Goal: Task Accomplishment & Management: Use online tool/utility

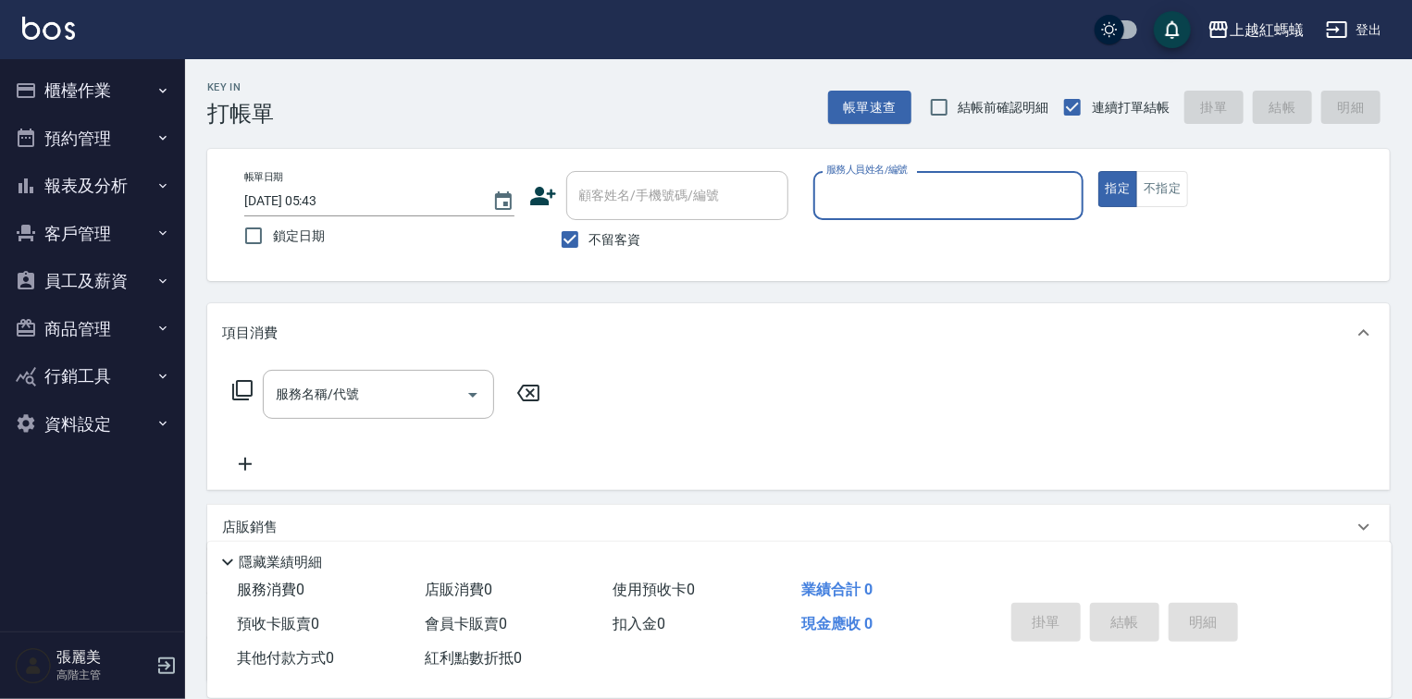
click at [117, 89] on button "櫃檯作業" at bounding box center [92, 91] width 170 height 48
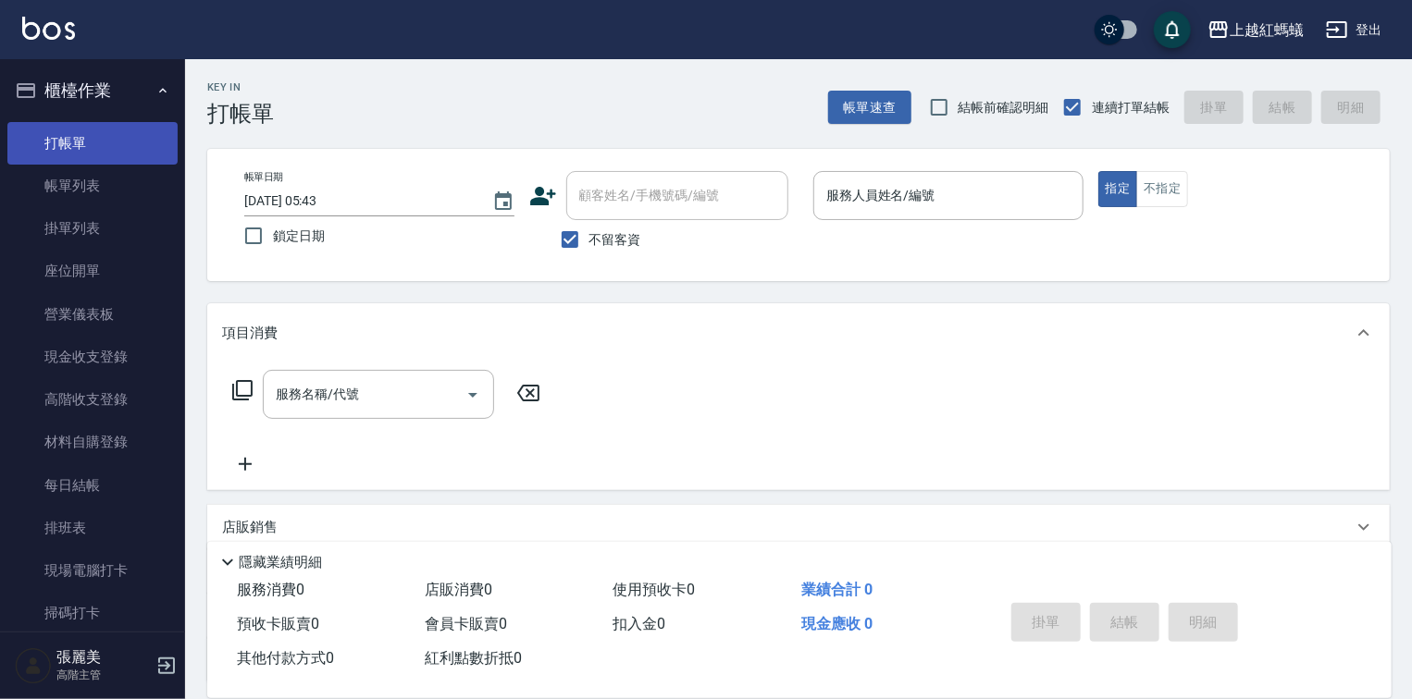
click at [128, 149] on link "打帳單" at bounding box center [92, 143] width 170 height 43
click at [499, 205] on icon "Choose date, selected date is 2025-09-20" at bounding box center [503, 202] width 22 height 22
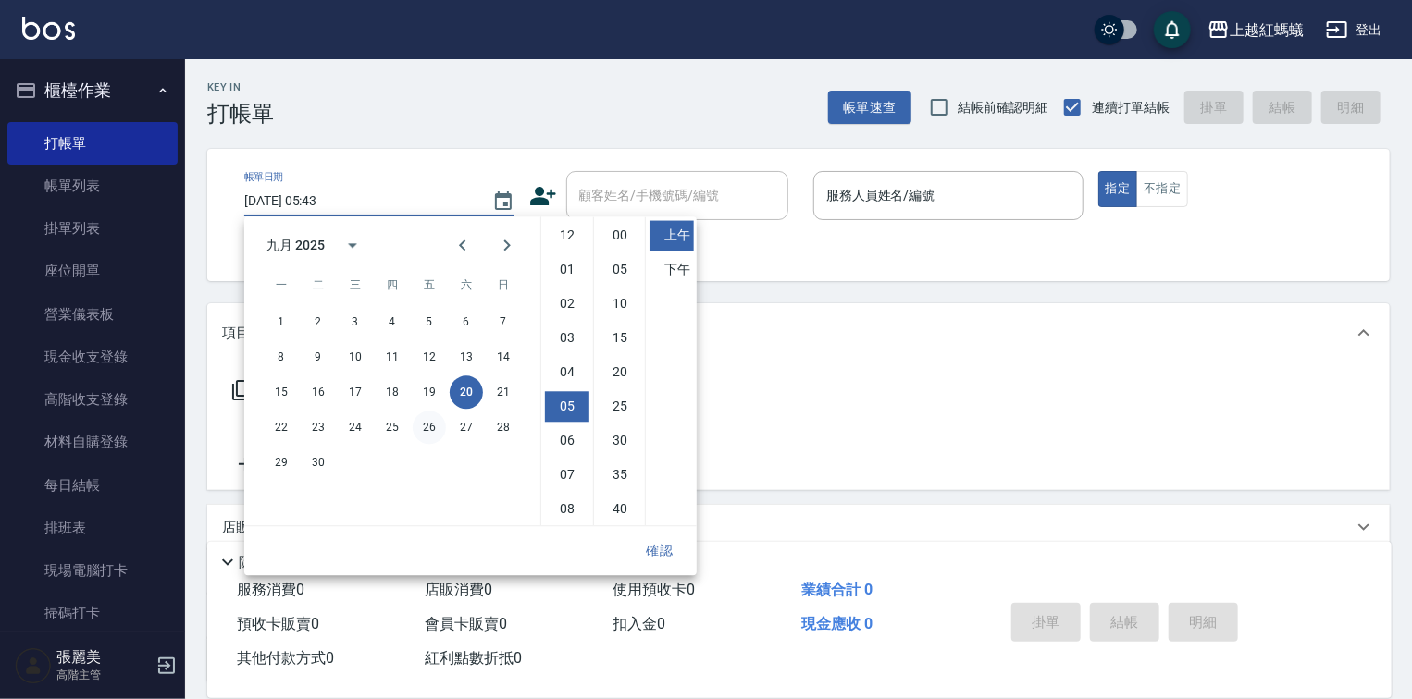
scroll to position [104, 0]
click at [428, 393] on button "19" at bounding box center [429, 392] width 33 height 33
type input "2025/09/19 05:43"
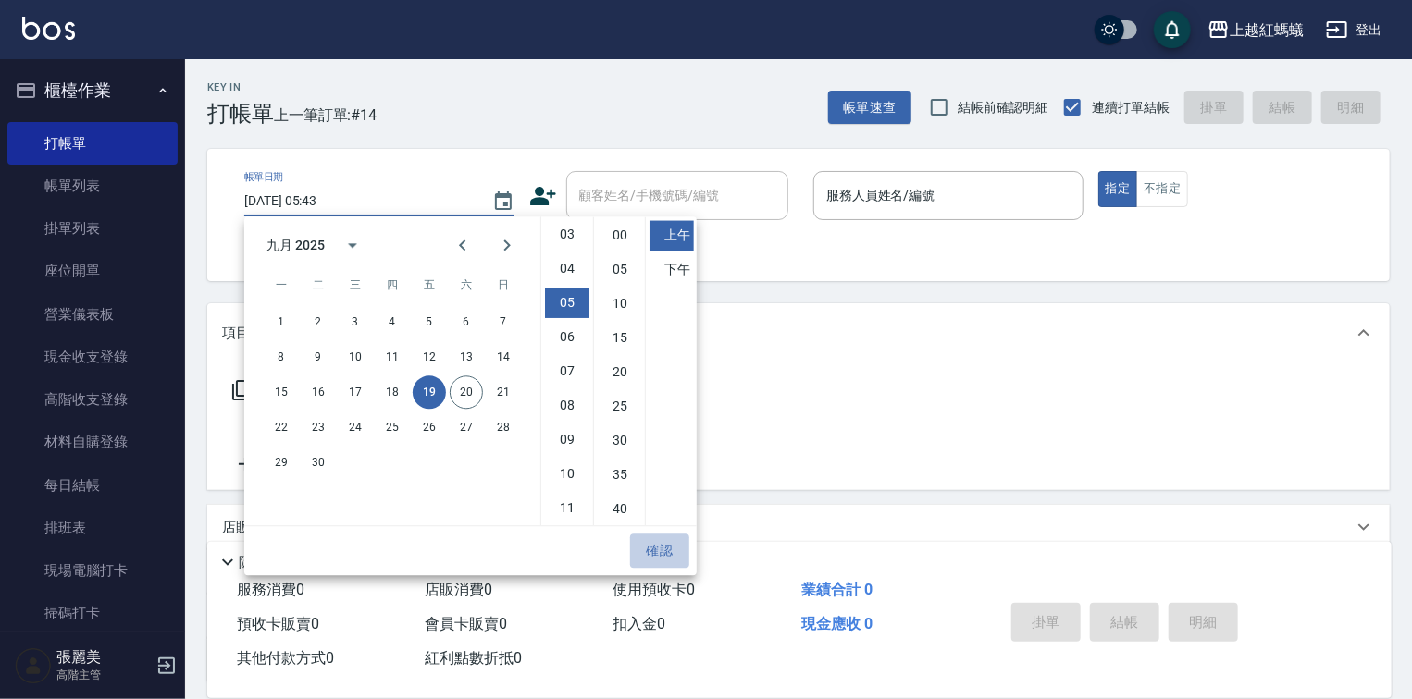
click at [663, 548] on button "確認" at bounding box center [659, 551] width 59 height 34
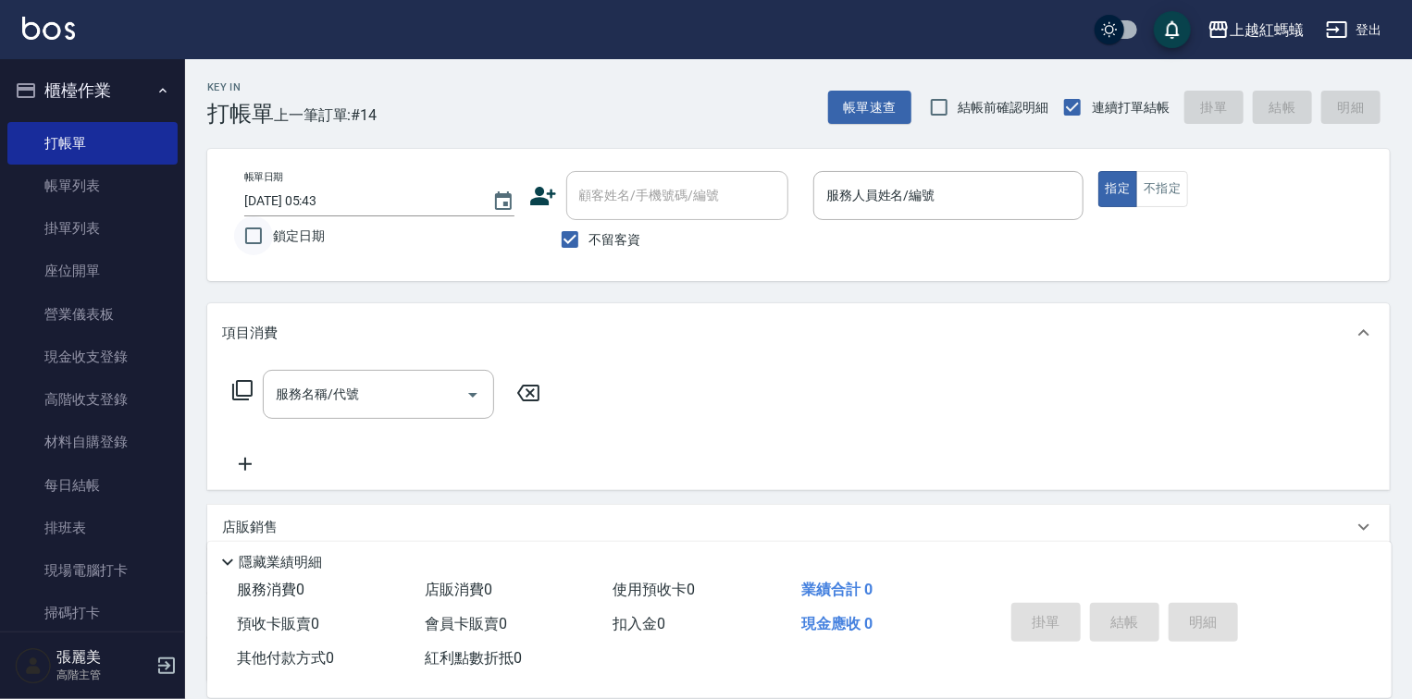
click at [255, 237] on input "鎖定日期" at bounding box center [253, 235] width 39 height 39
checkbox input "true"
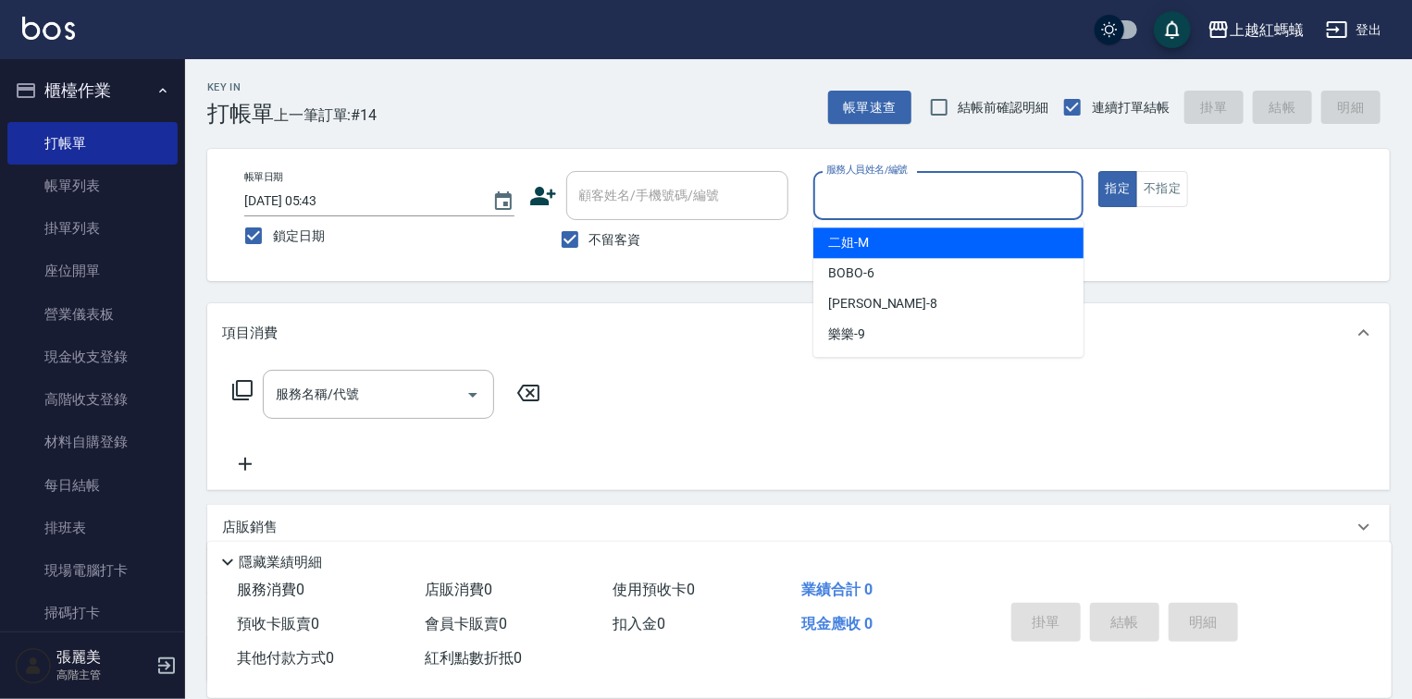
click at [900, 198] on input "服務人員姓名/編號" at bounding box center [947, 195] width 253 height 32
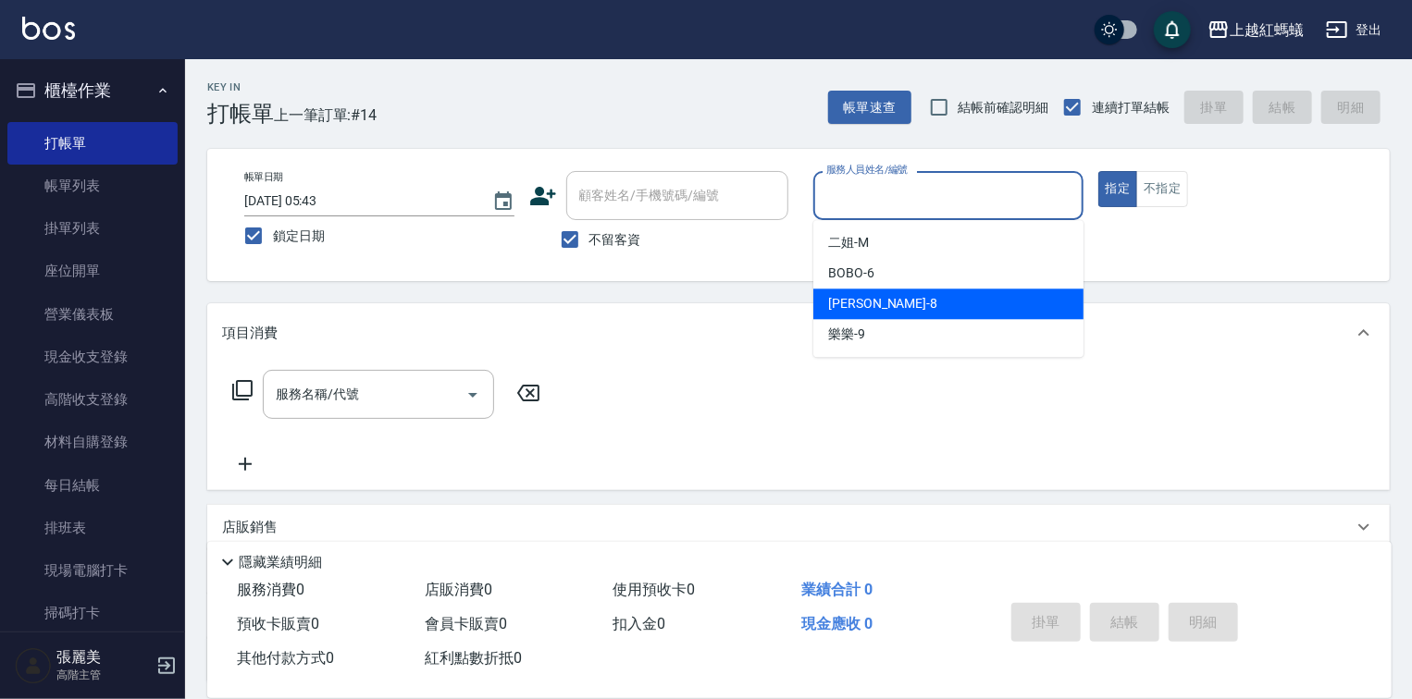
click at [881, 302] on div "張浩 -8" at bounding box center [948, 304] width 270 height 31
type input "張浩-8"
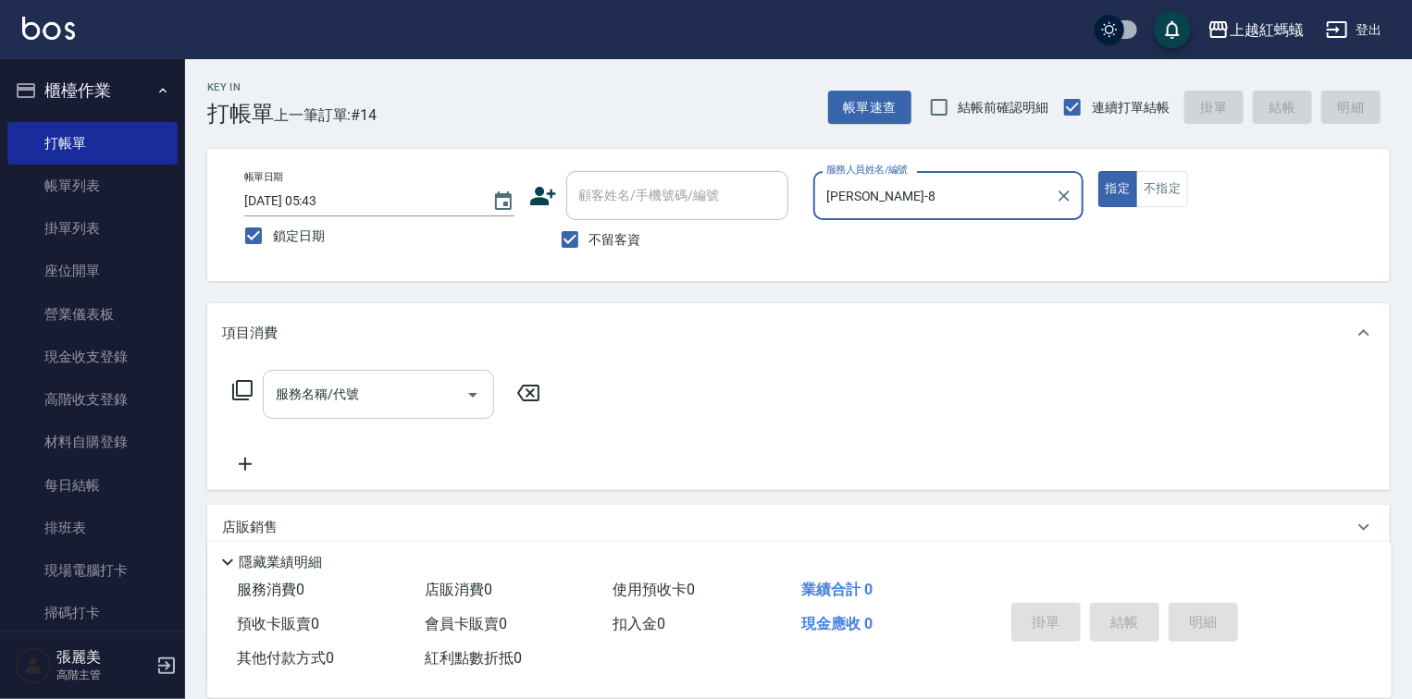
click at [377, 397] on input "服務名稱/代號" at bounding box center [364, 394] width 187 height 32
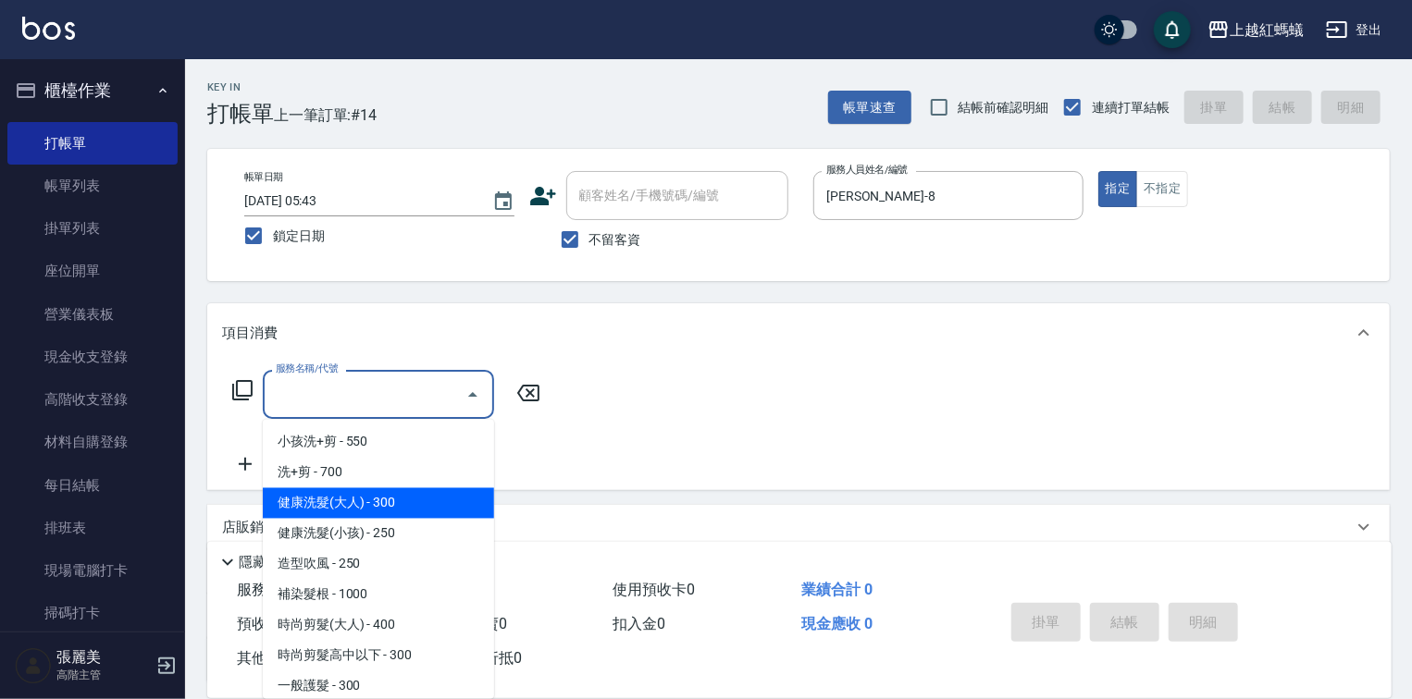
click at [422, 509] on span "健康洗髮(大人) - 300" at bounding box center [378, 503] width 231 height 31
type input "健康洗髮(大人)(201)"
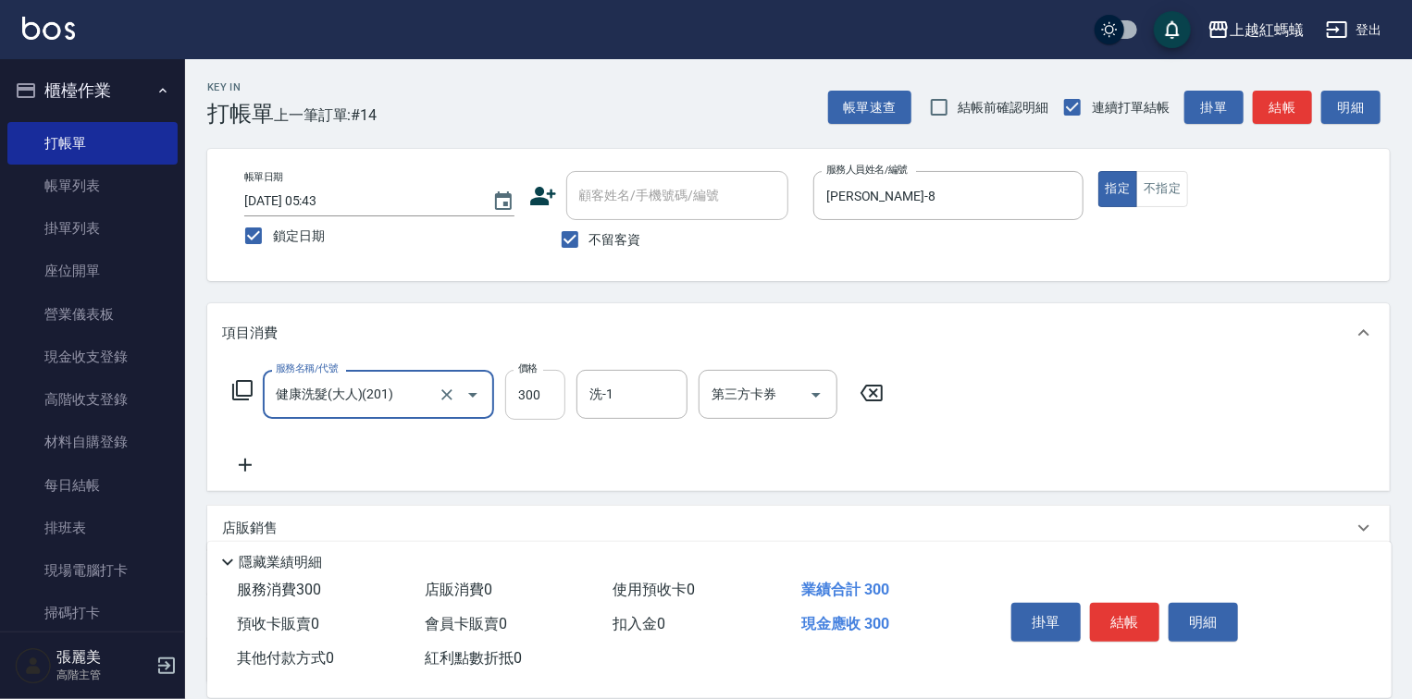
click at [519, 402] on input "300" at bounding box center [535, 395] width 60 height 50
type input "600"
click at [1139, 603] on button "結帳" at bounding box center [1124, 622] width 69 height 39
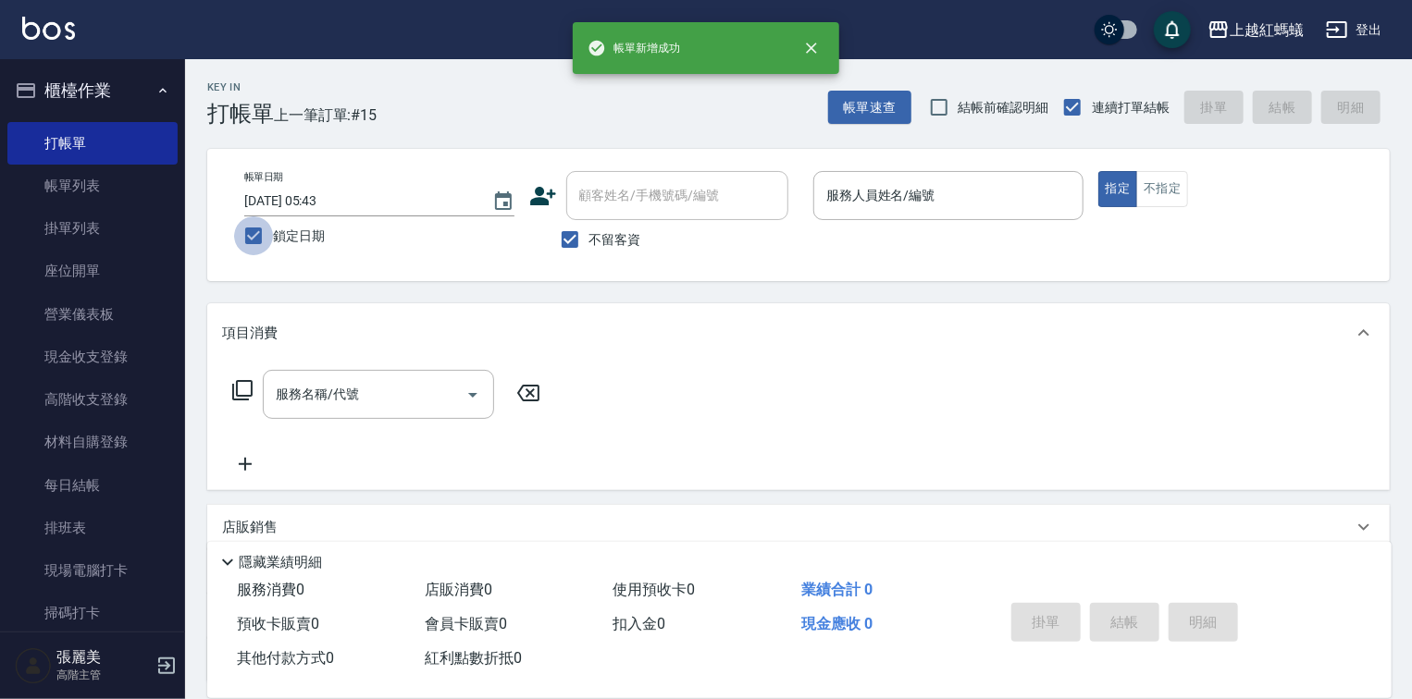
click at [248, 237] on input "鎖定日期" at bounding box center [253, 235] width 39 height 39
checkbox input "false"
type input "2025/09/20 05:46"
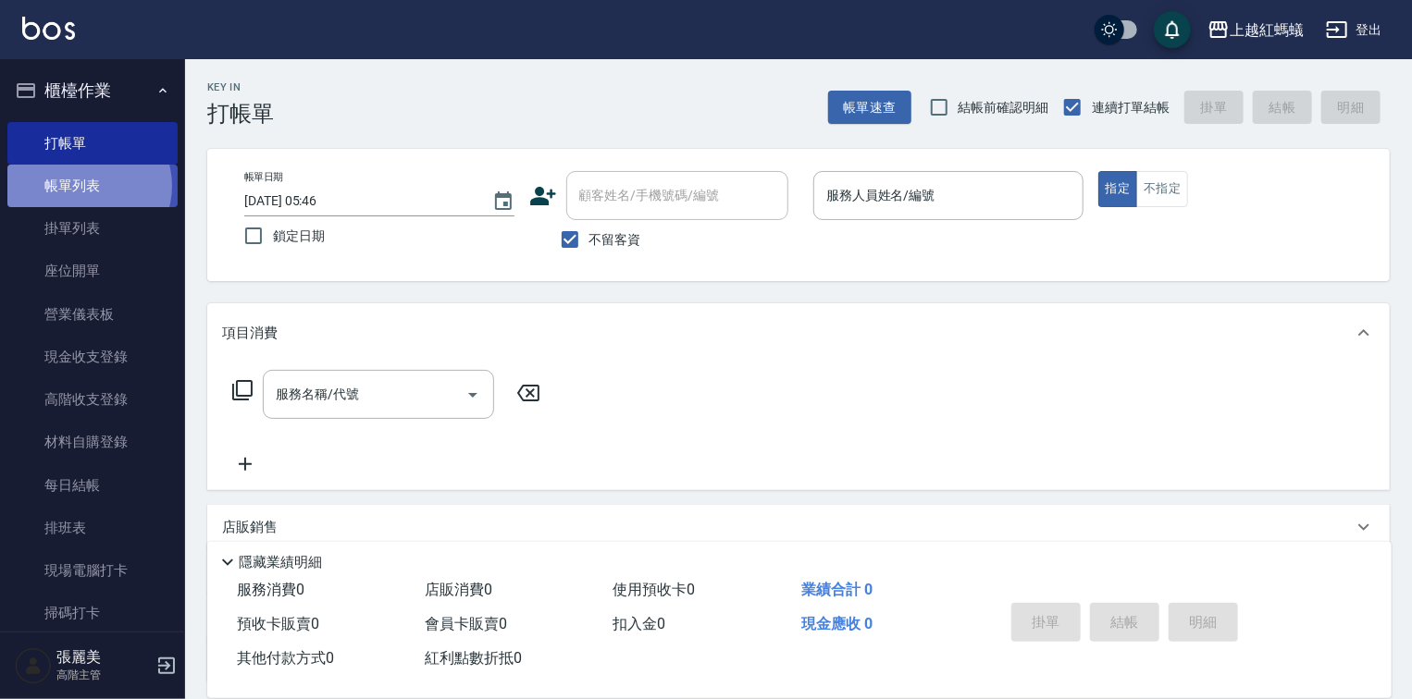
click at [86, 186] on link "帳單列表" at bounding box center [92, 186] width 170 height 43
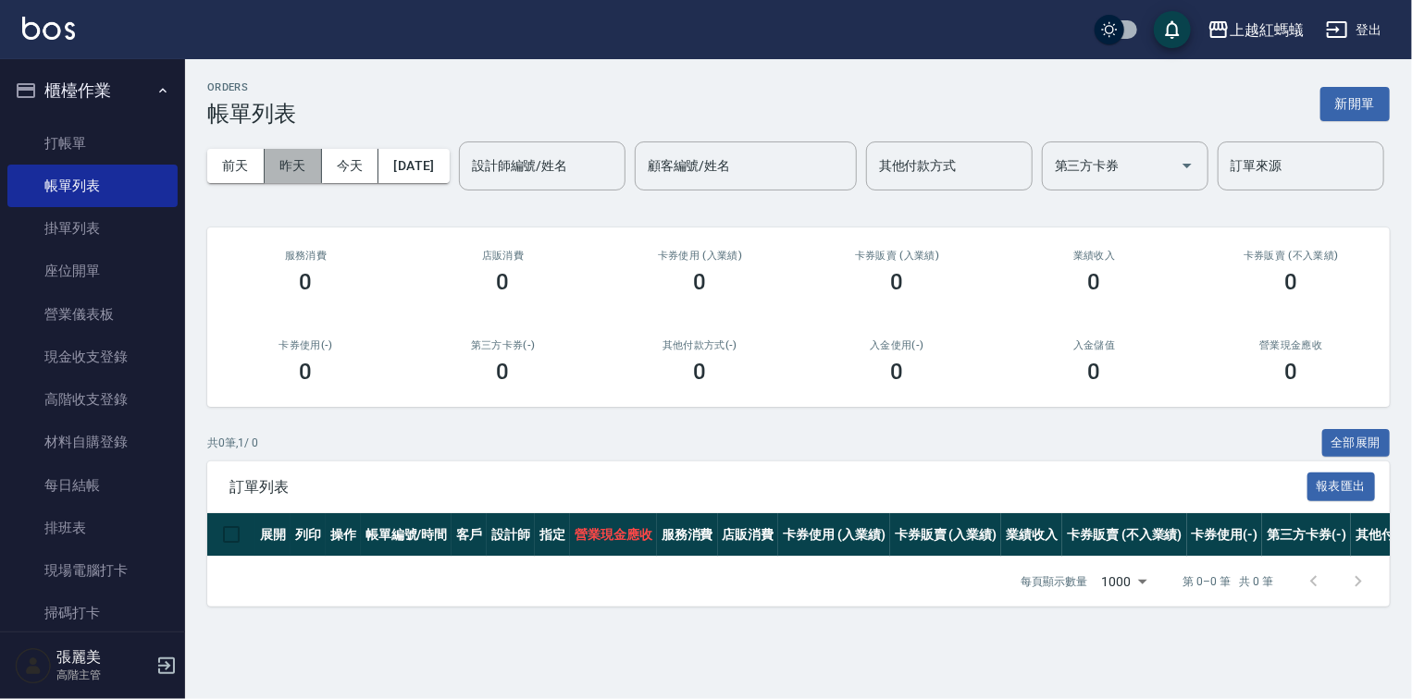
click at [289, 164] on button "昨天" at bounding box center [293, 166] width 57 height 34
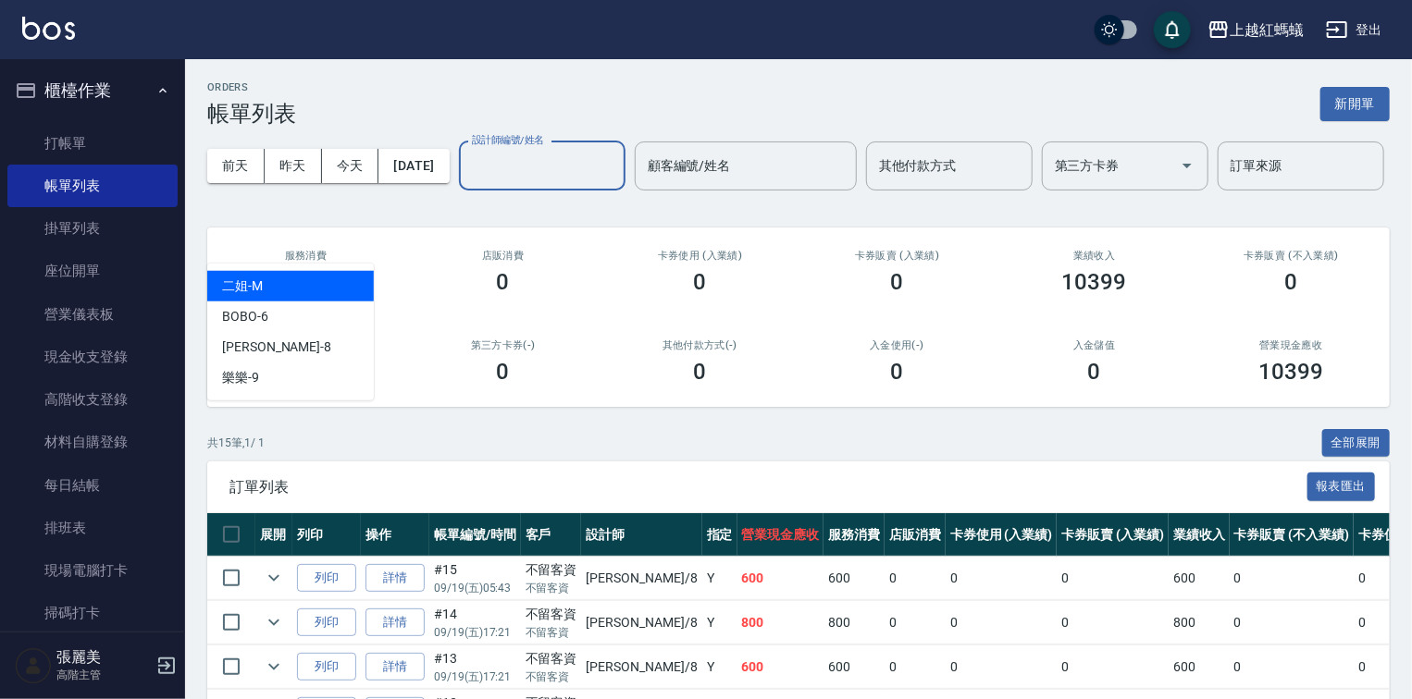
click at [467, 182] on input "設計師編號/姓名" at bounding box center [542, 166] width 150 height 32
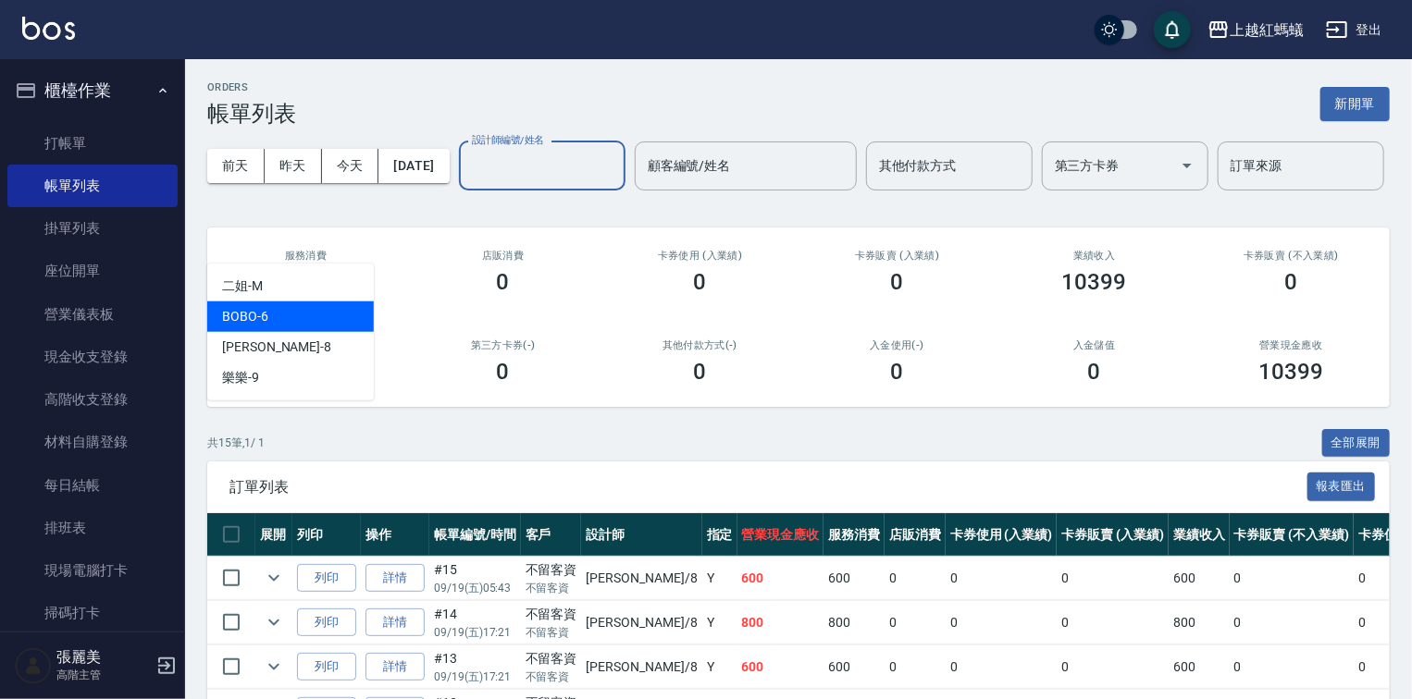
click at [304, 317] on div "BOBO -6" at bounding box center [290, 317] width 167 height 31
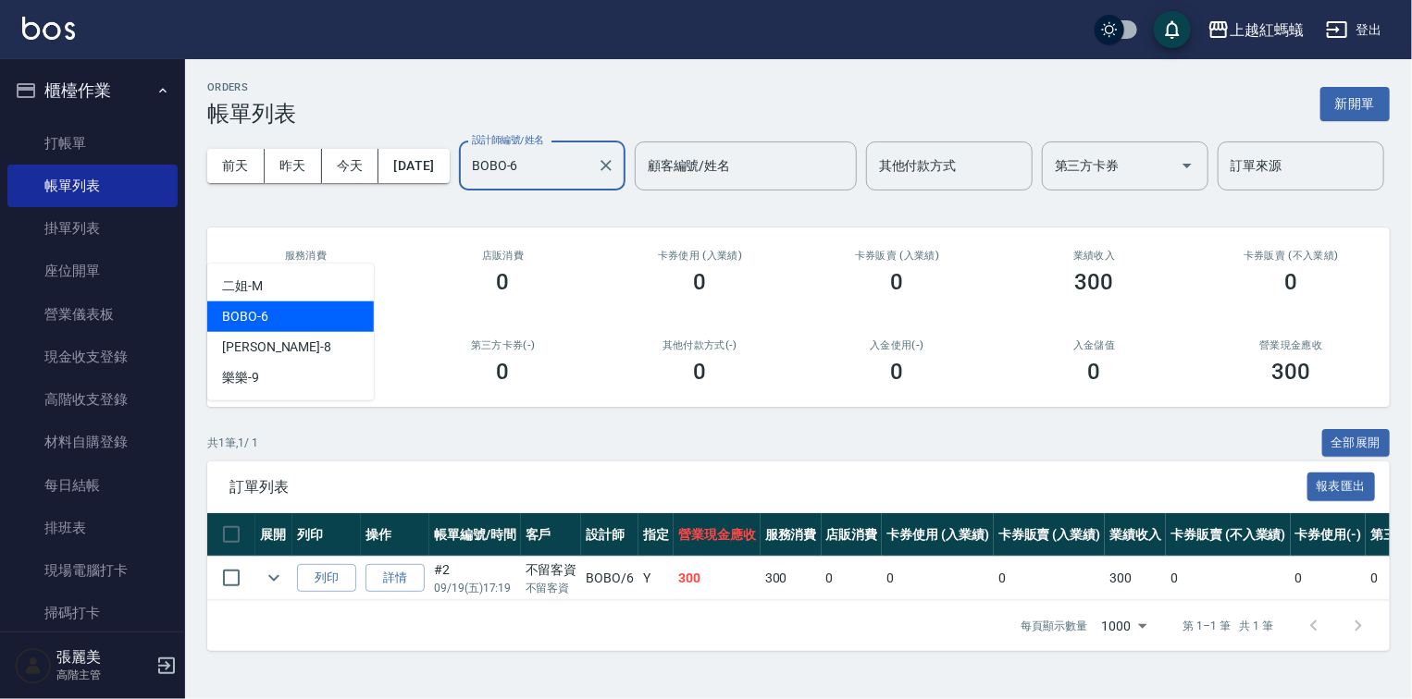
click at [467, 182] on input "BOBO-6" at bounding box center [528, 166] width 122 height 32
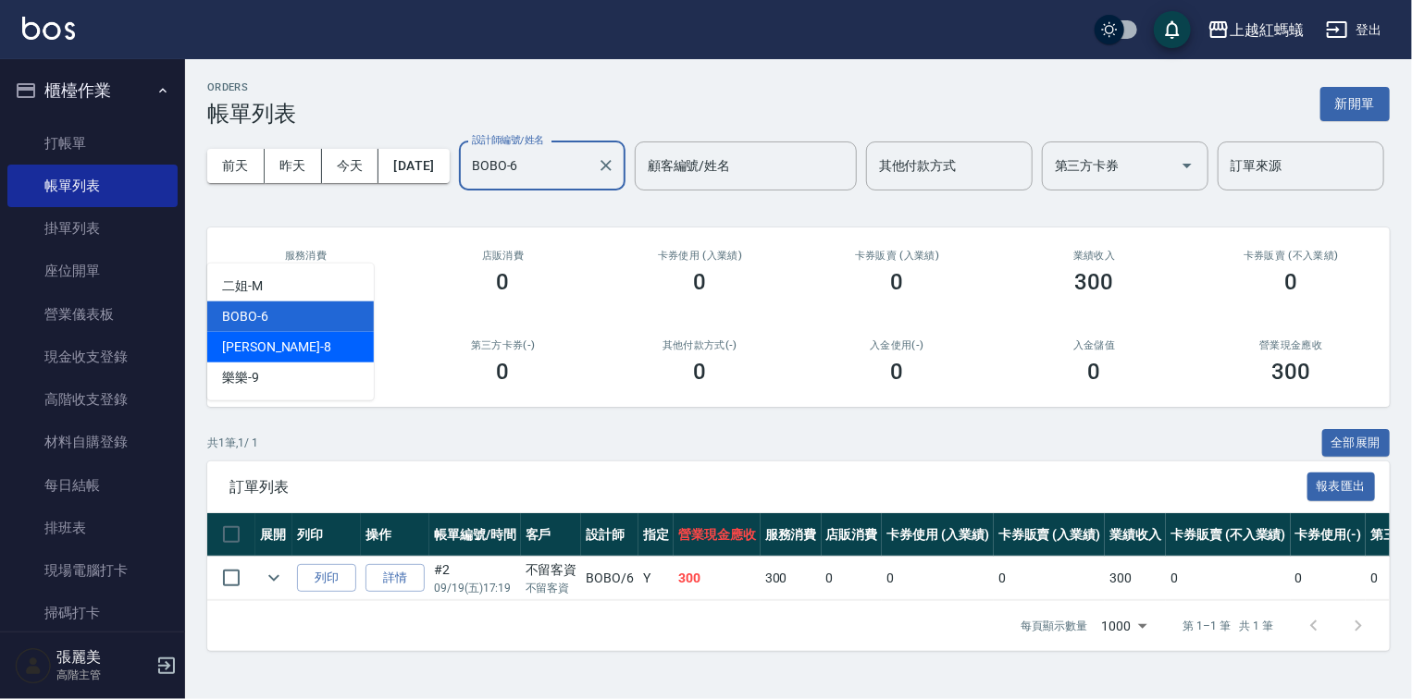
click at [291, 357] on div "張浩 -8" at bounding box center [290, 347] width 167 height 31
type input "張浩-8"
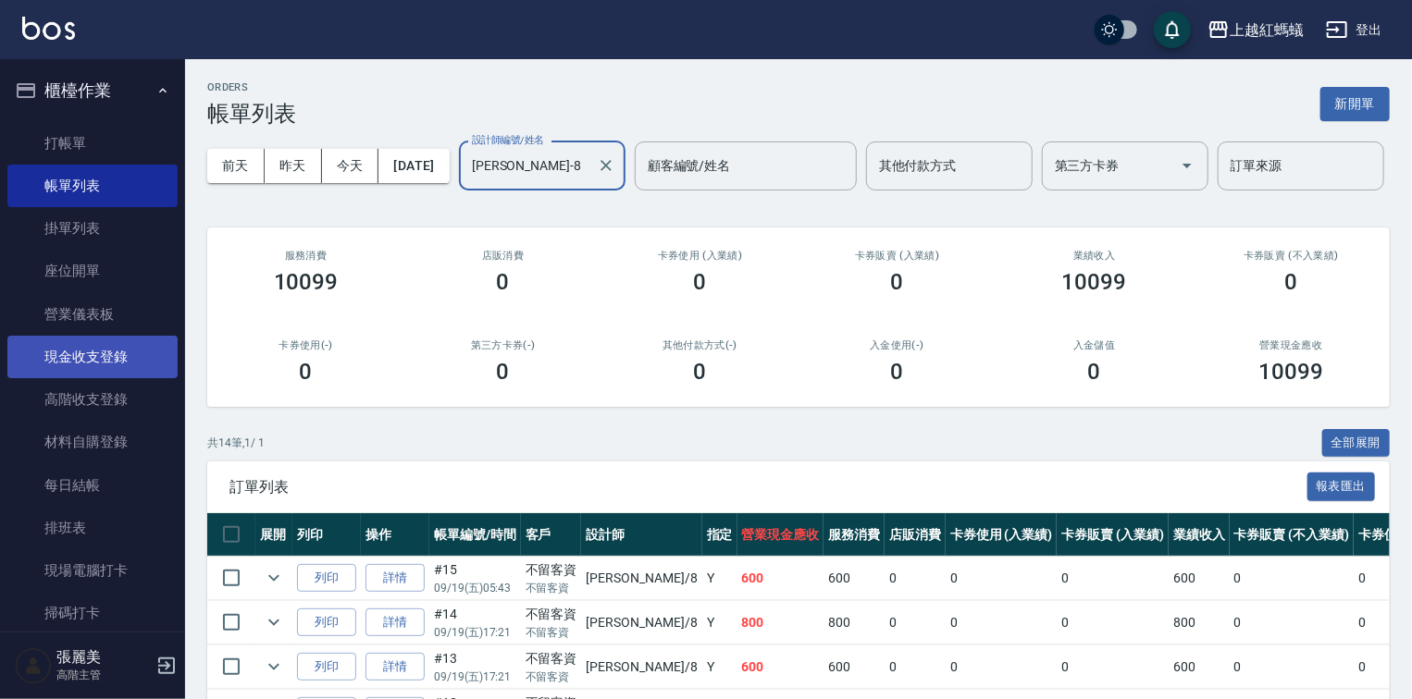
click at [78, 355] on link "現金收支登錄" at bounding box center [92, 357] width 170 height 43
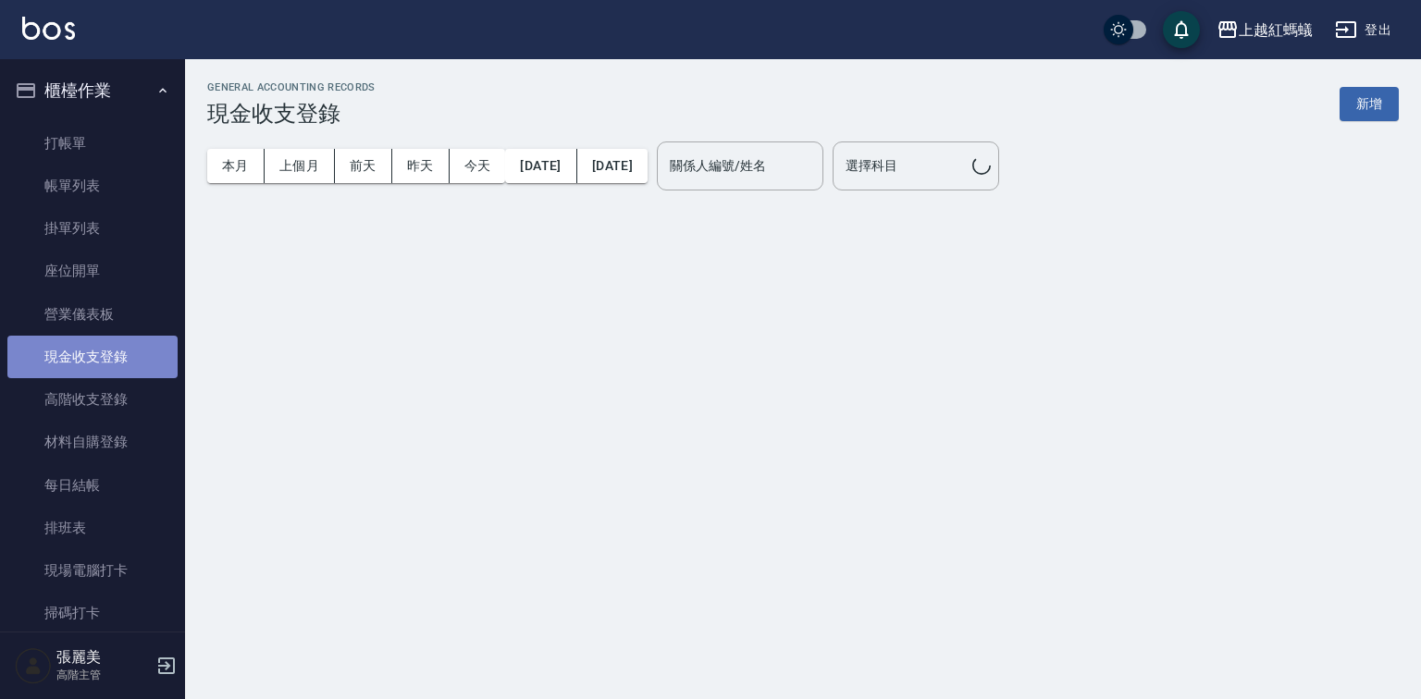
click at [131, 348] on link "現金收支登錄" at bounding box center [92, 357] width 170 height 43
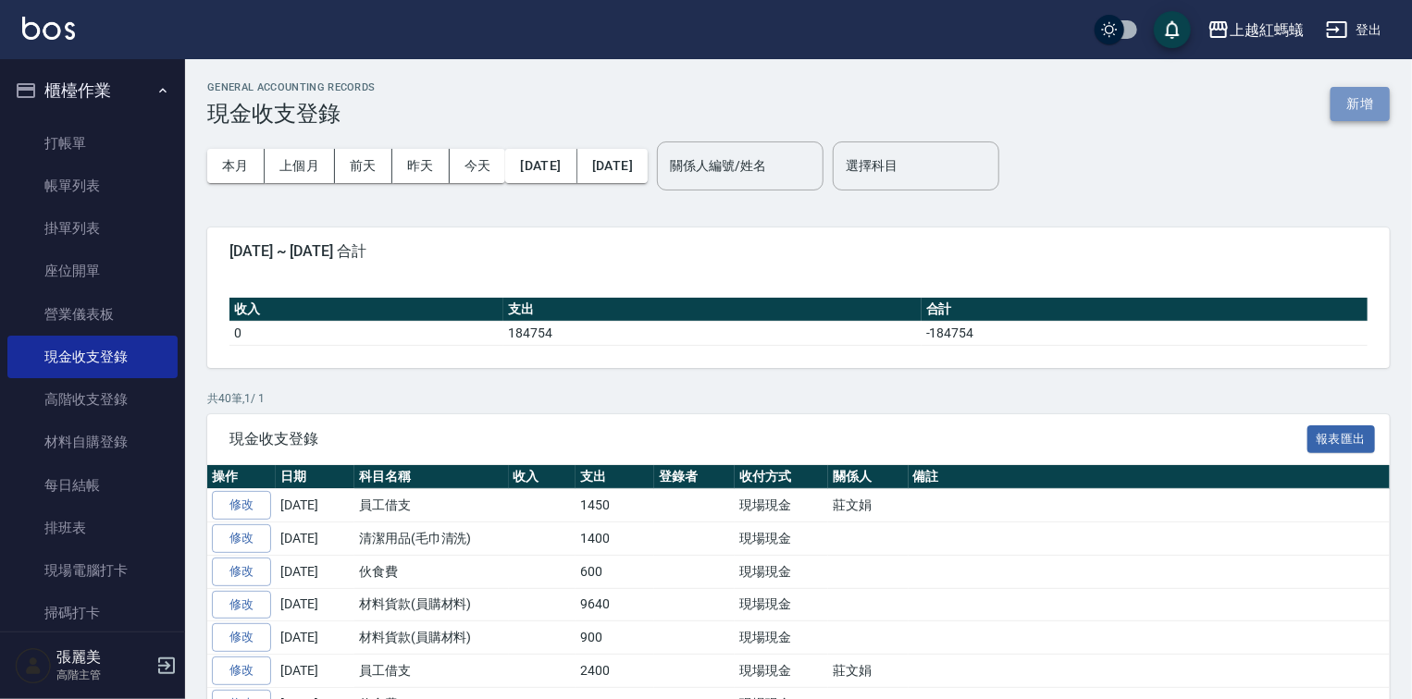
click at [1358, 100] on button "新增" at bounding box center [1359, 104] width 59 height 34
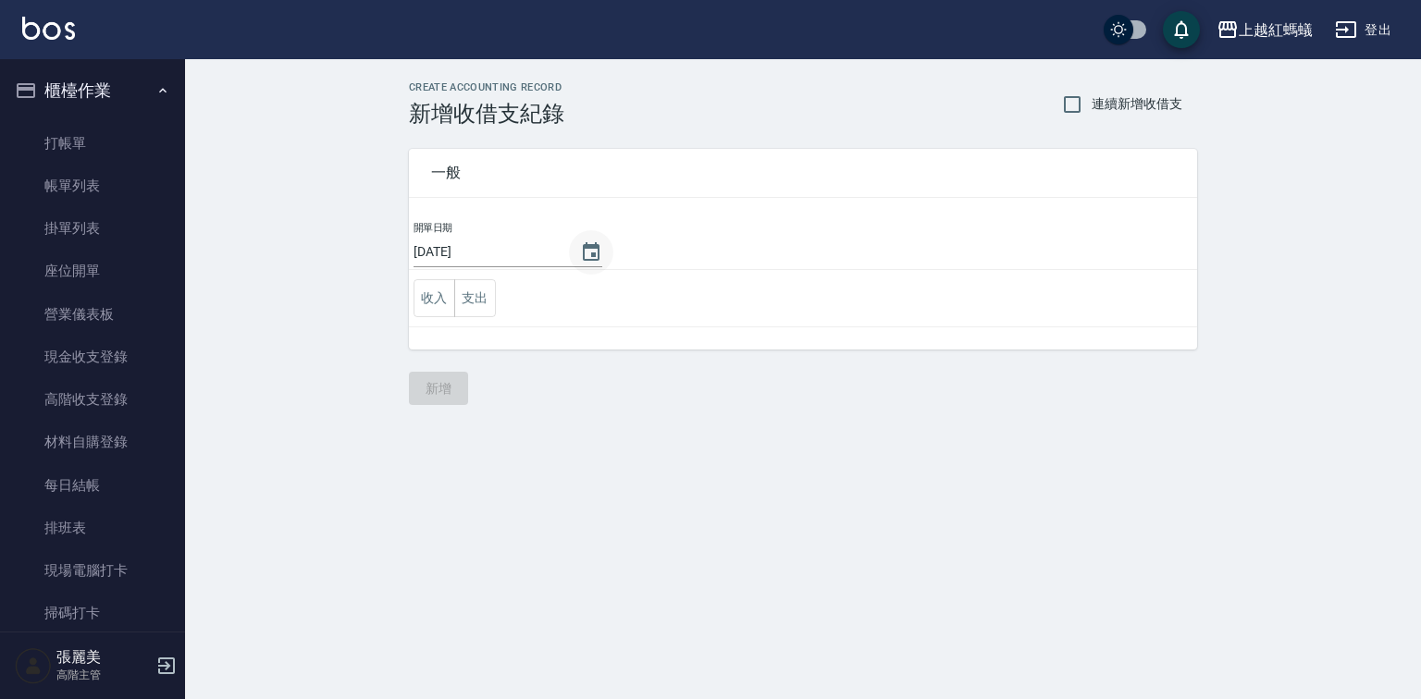
click at [583, 253] on icon "Choose date, selected date is 2025-09-20" at bounding box center [591, 252] width 22 height 22
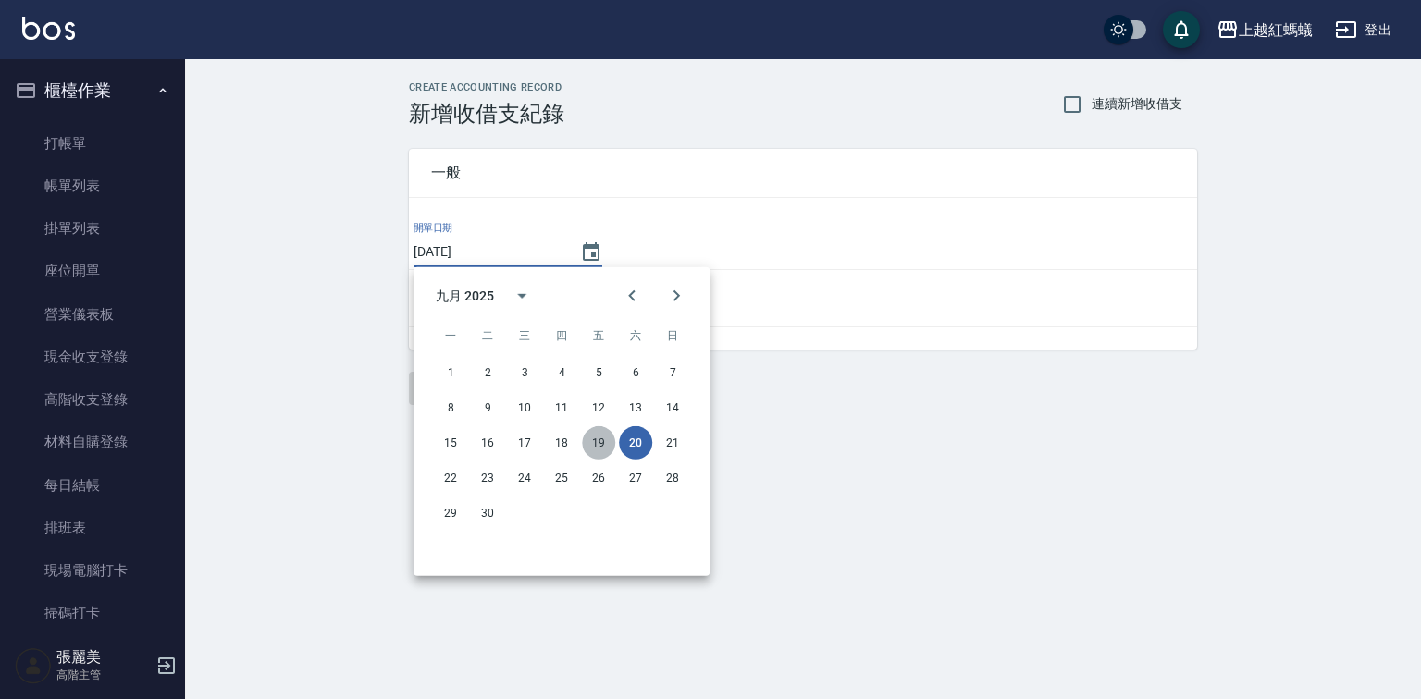
click at [596, 440] on button "19" at bounding box center [598, 442] width 33 height 33
type input "[DATE]"
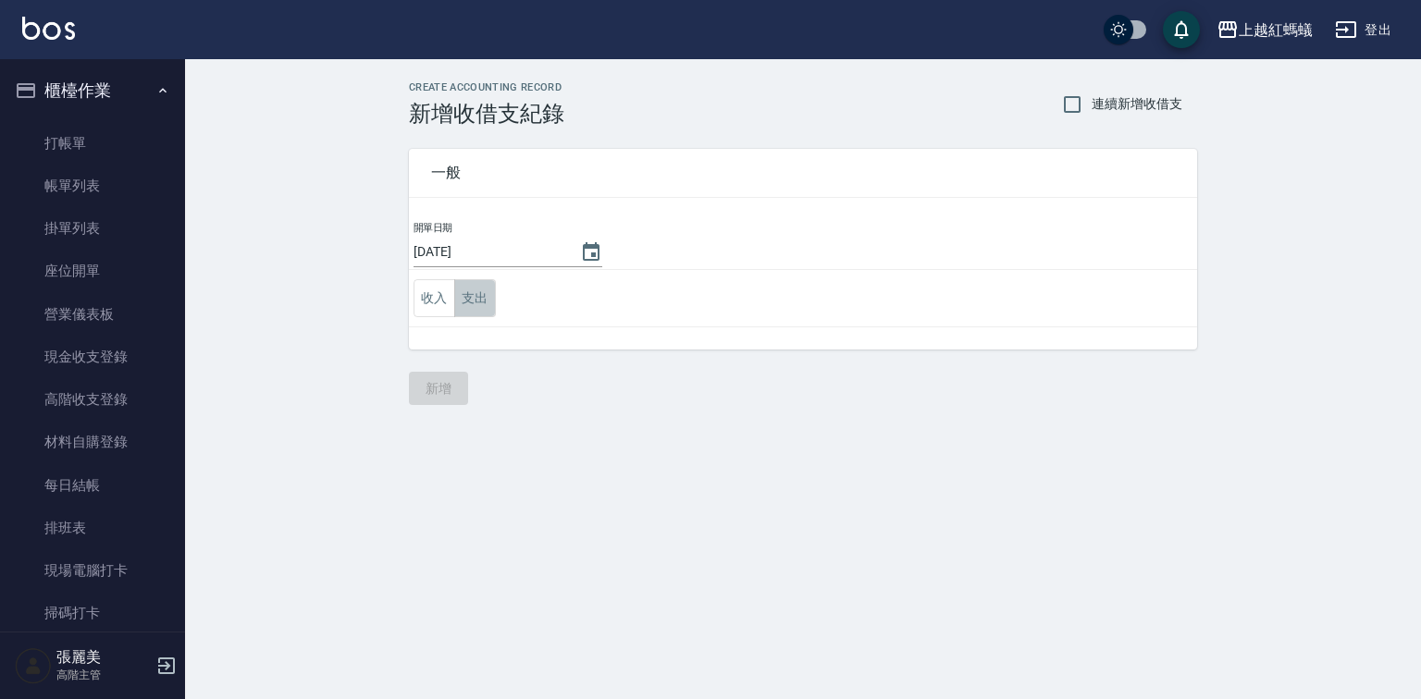
click at [466, 300] on button "支出" at bounding box center [475, 298] width 42 height 38
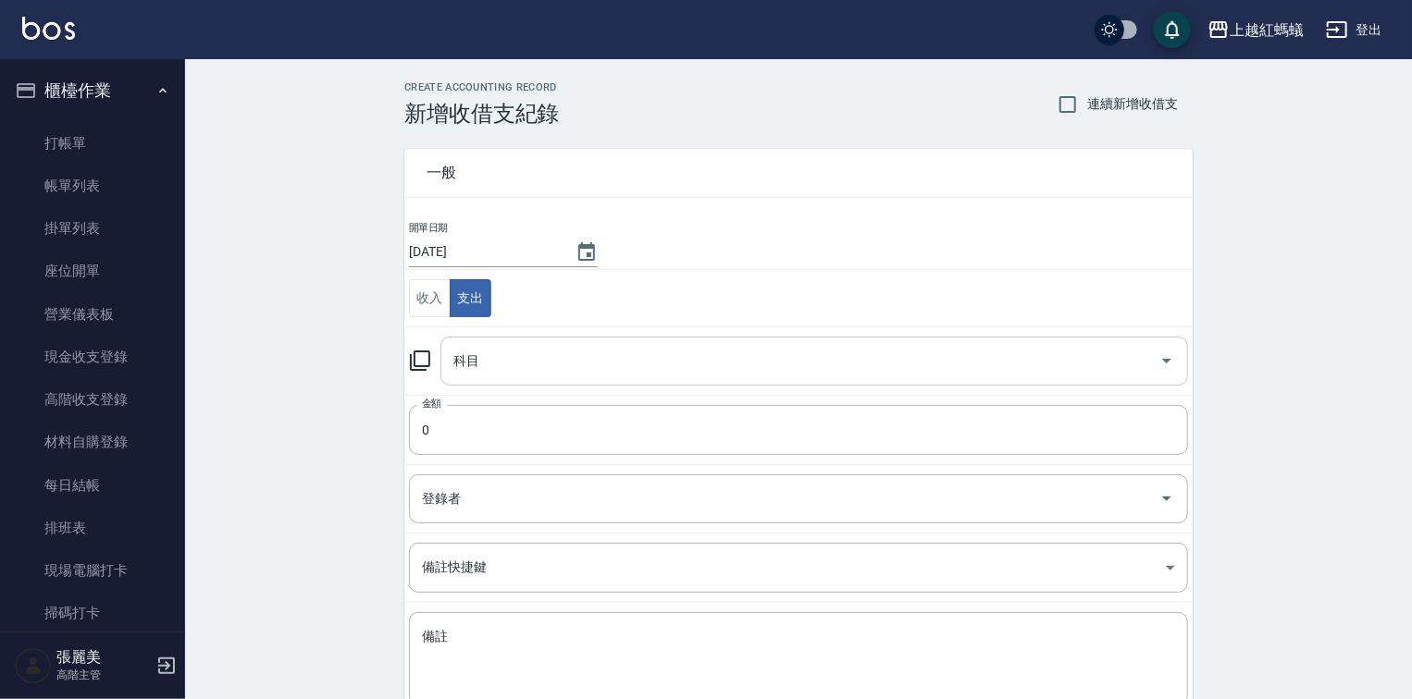
click at [463, 359] on div "科目 科目" at bounding box center [813, 361] width 747 height 49
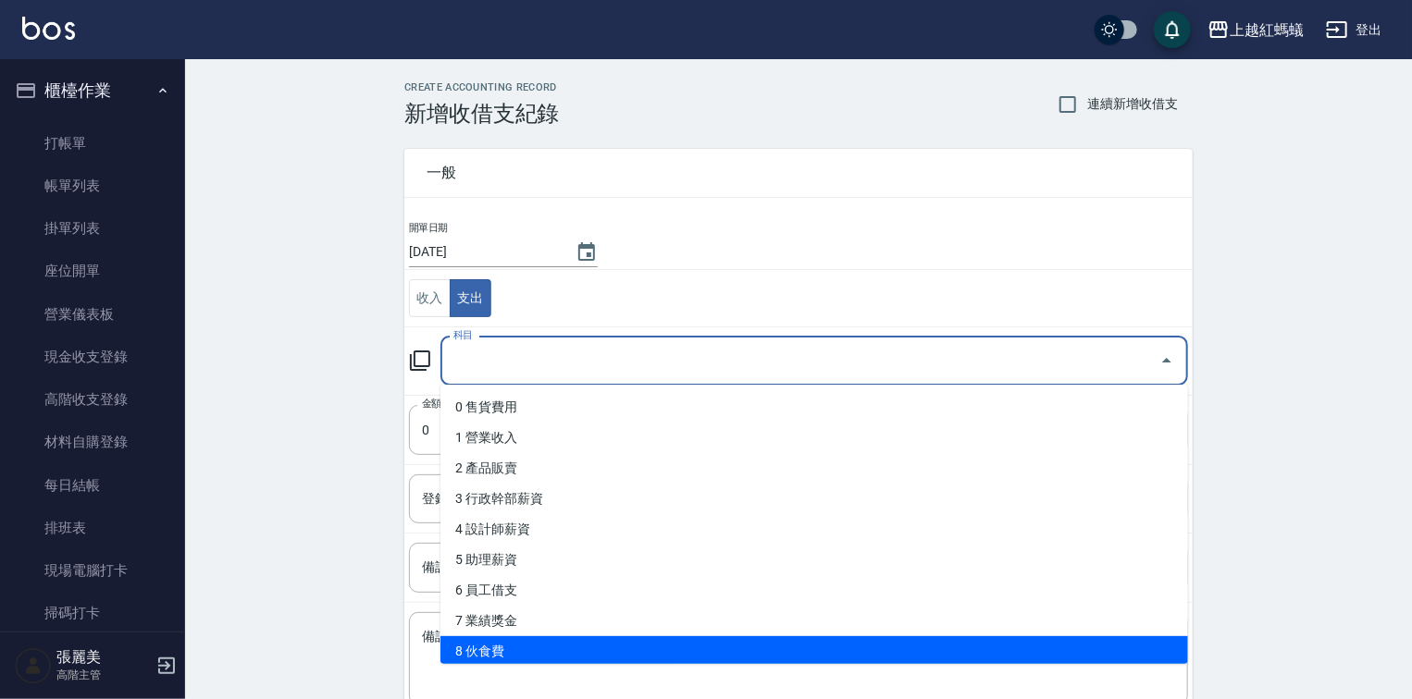
click at [572, 643] on li "8 伙食費" at bounding box center [813, 651] width 747 height 31
type input "8 伙食費"
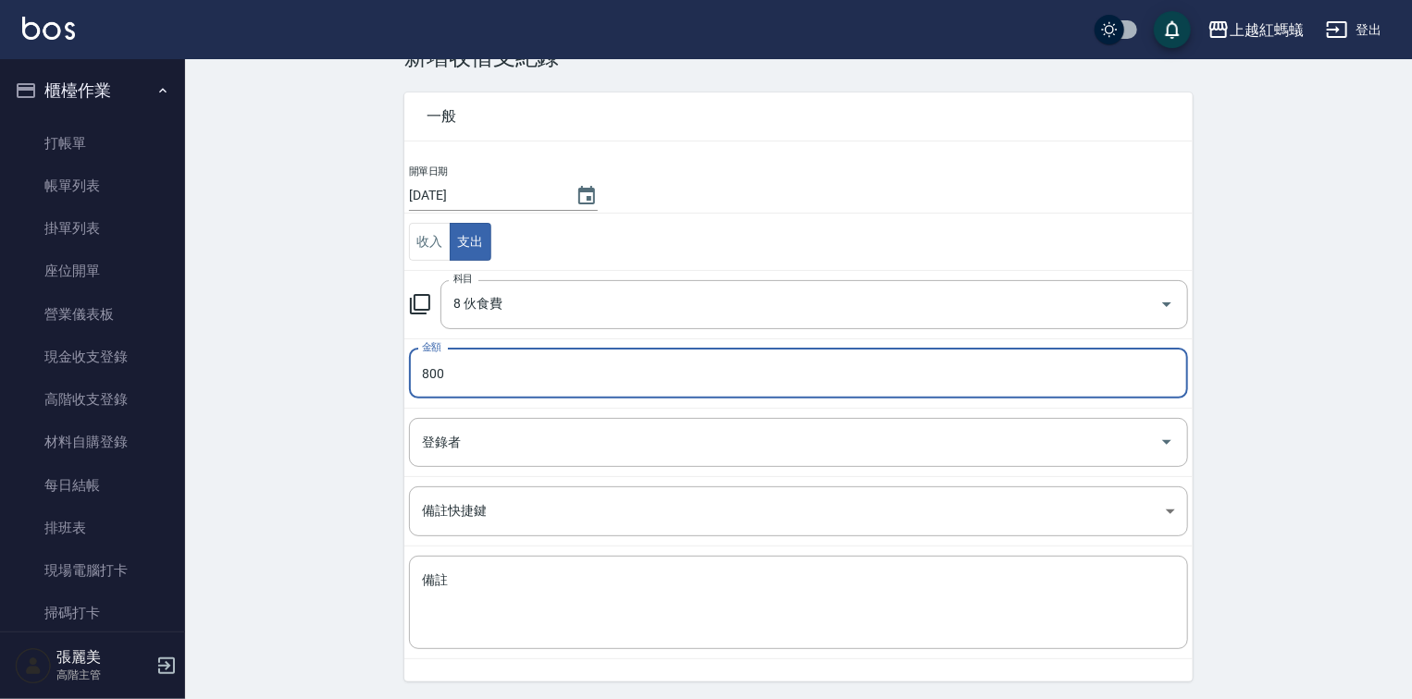
scroll to position [115, 0]
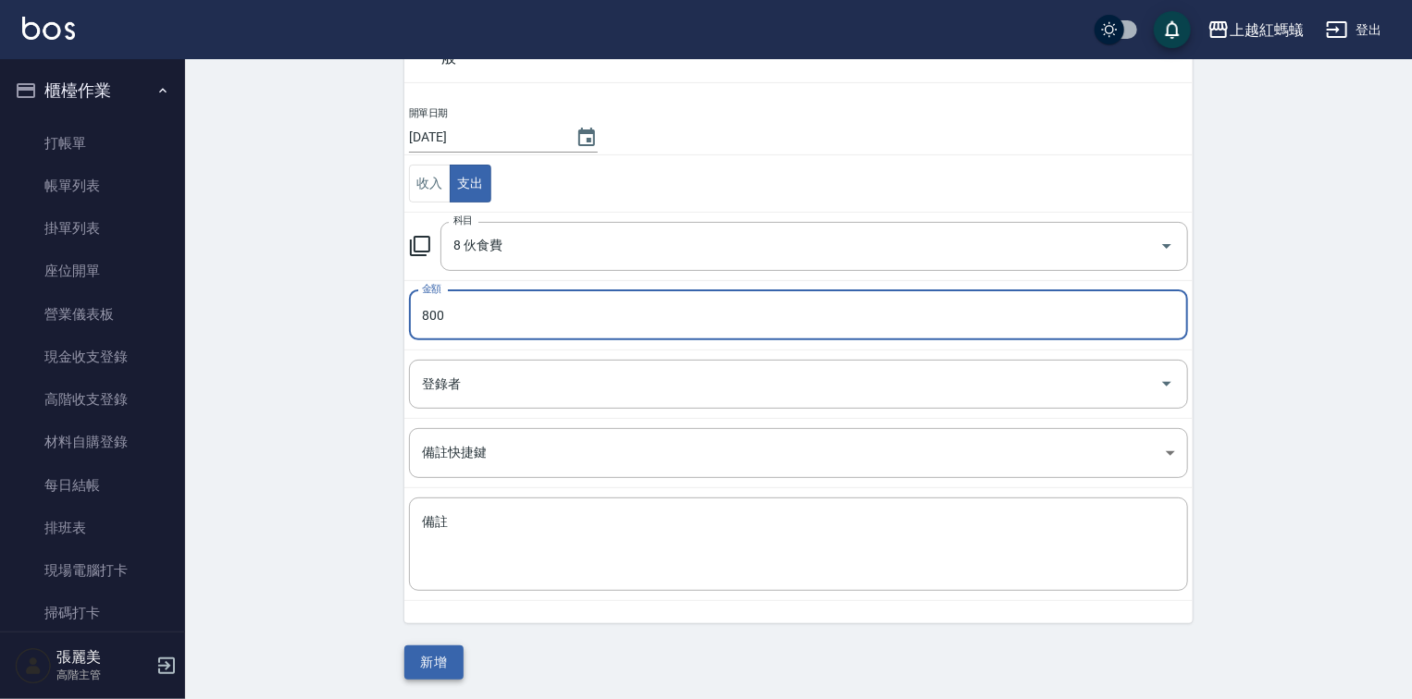
type input "800"
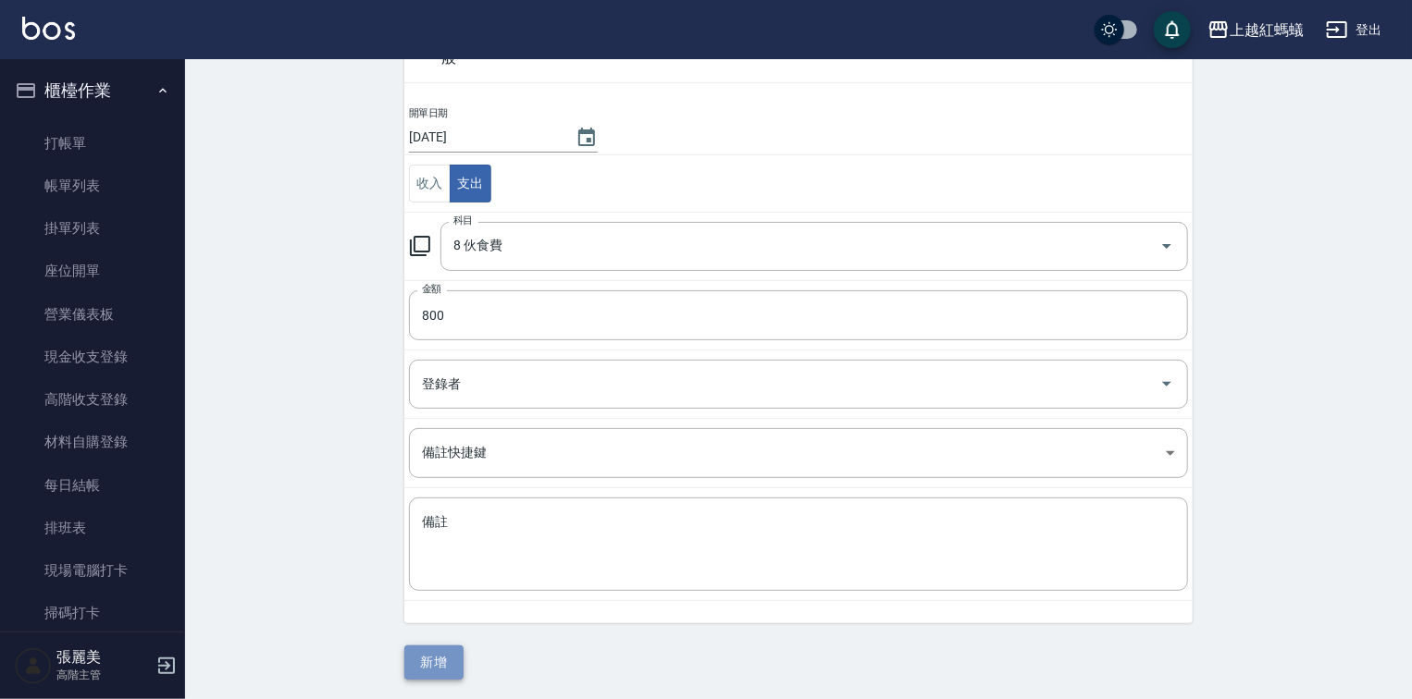
click at [415, 666] on button "新增" at bounding box center [433, 663] width 59 height 34
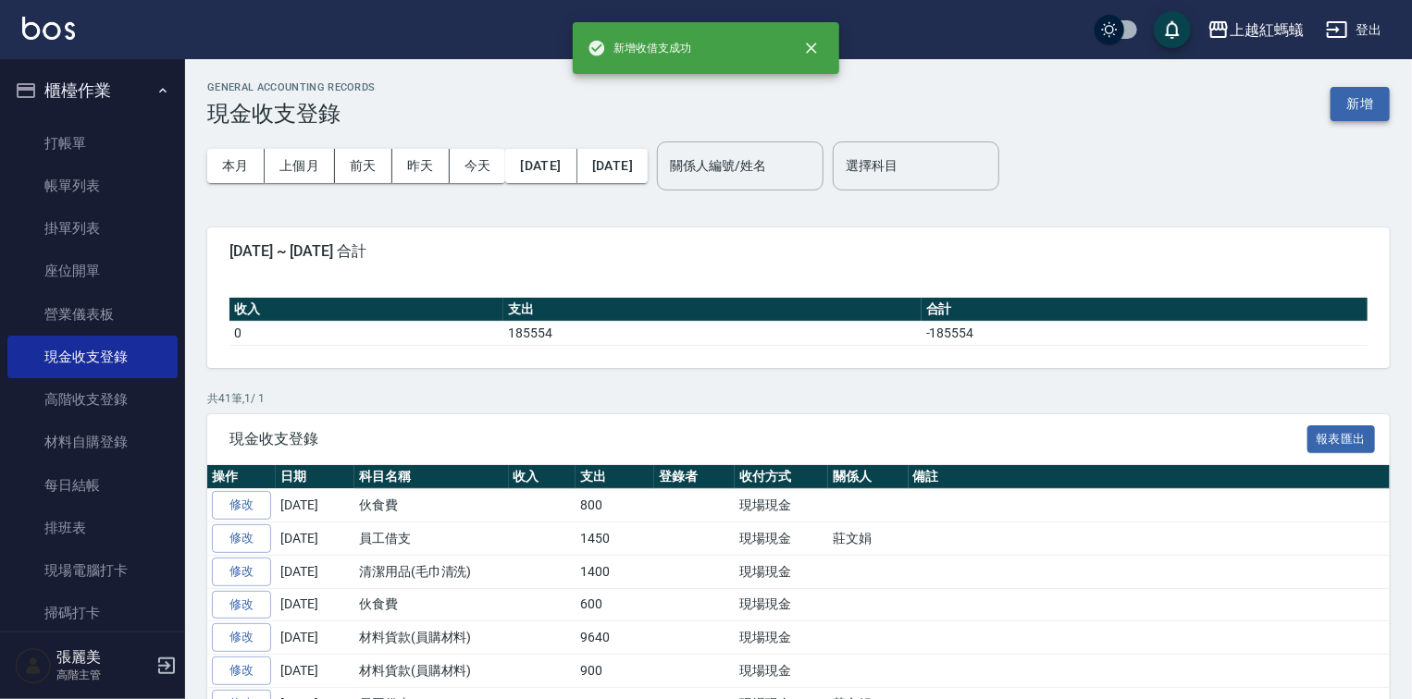
click at [1342, 98] on button "新增" at bounding box center [1359, 104] width 59 height 34
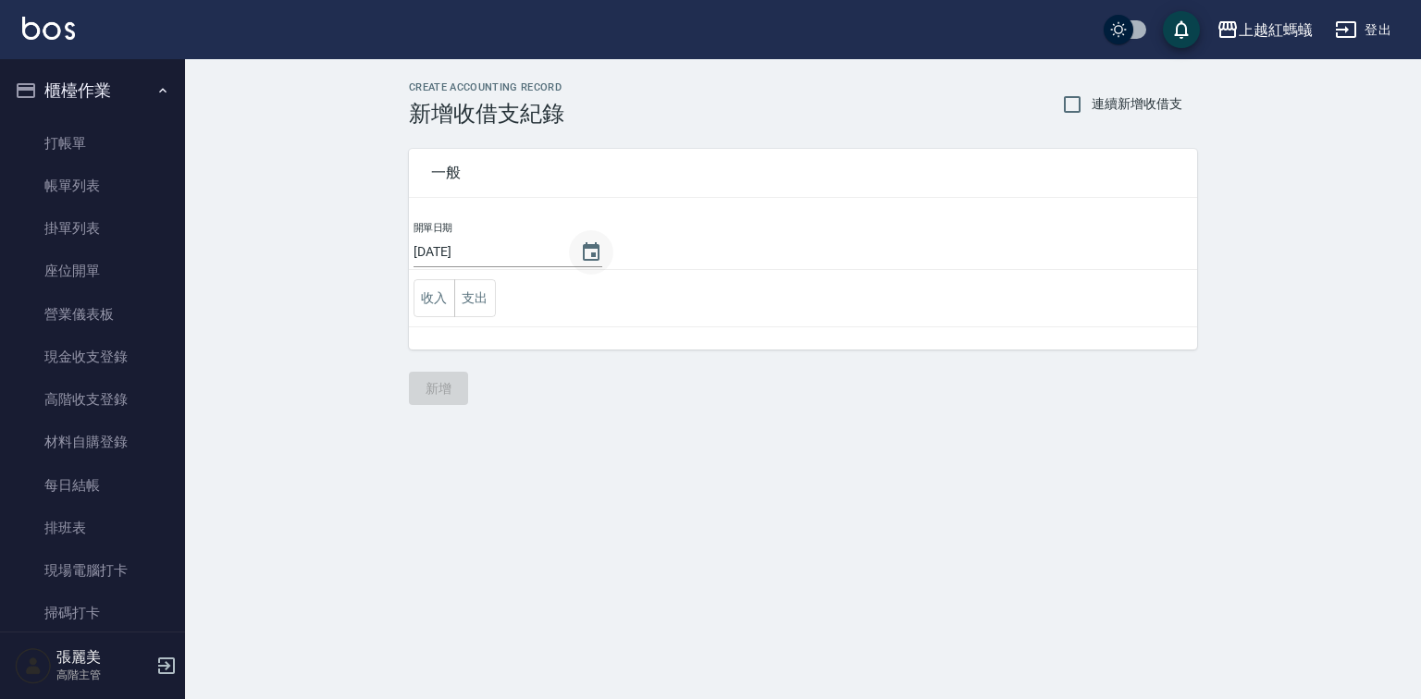
click at [585, 245] on icon "Choose date, selected date is 2025-09-20" at bounding box center [591, 251] width 17 height 19
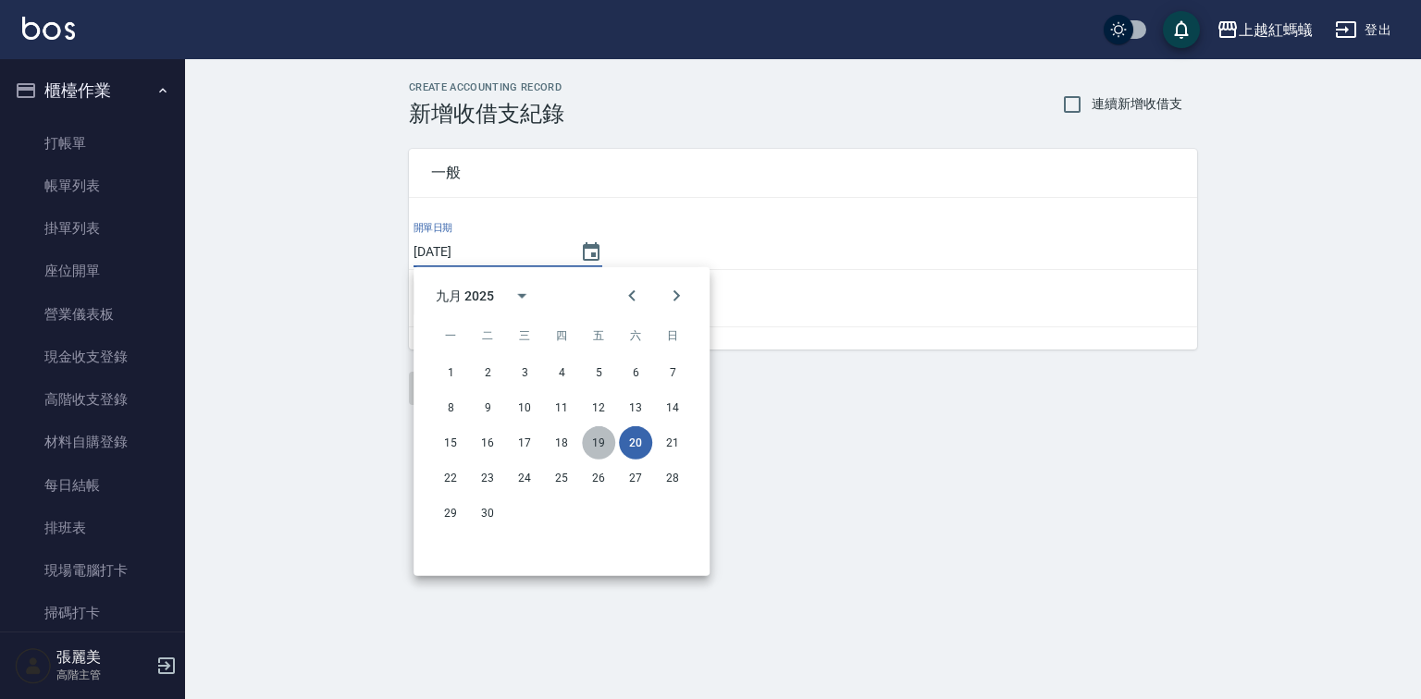
click at [593, 441] on button "19" at bounding box center [598, 442] width 33 height 33
type input "[DATE]"
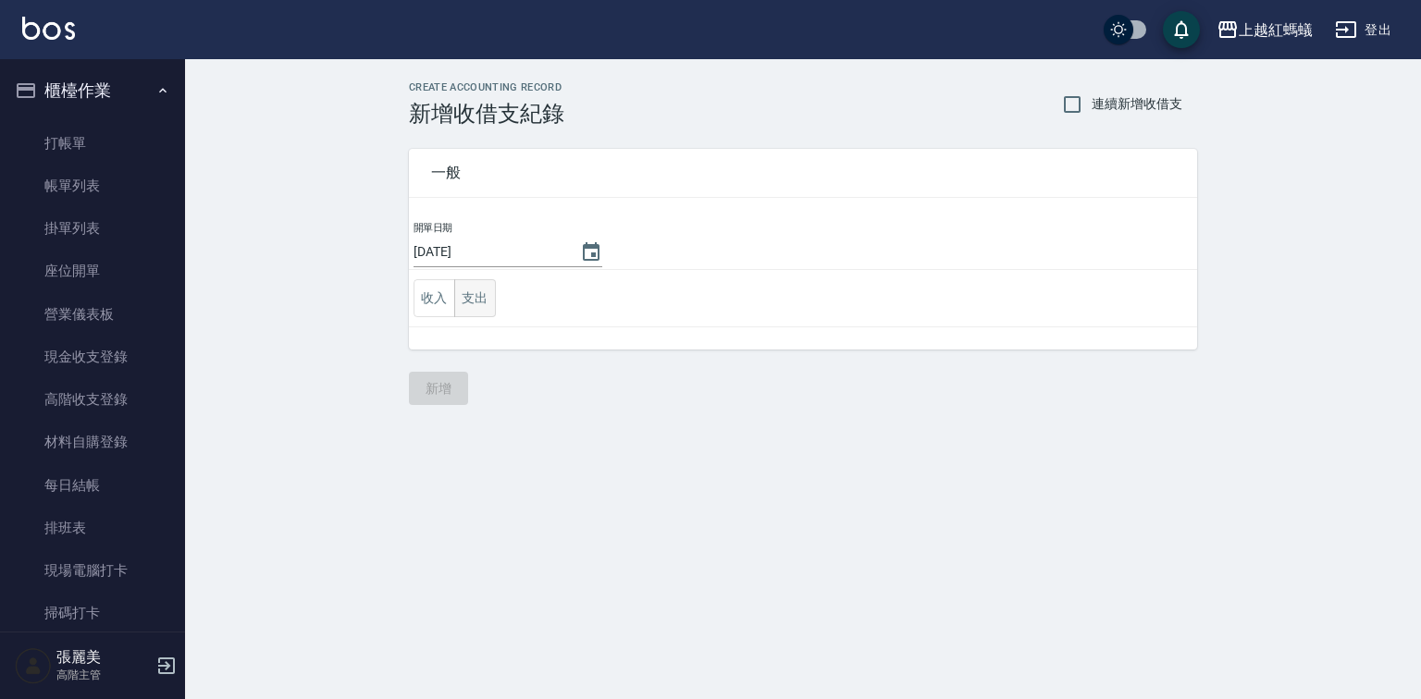
click at [473, 291] on button "支出" at bounding box center [475, 298] width 42 height 38
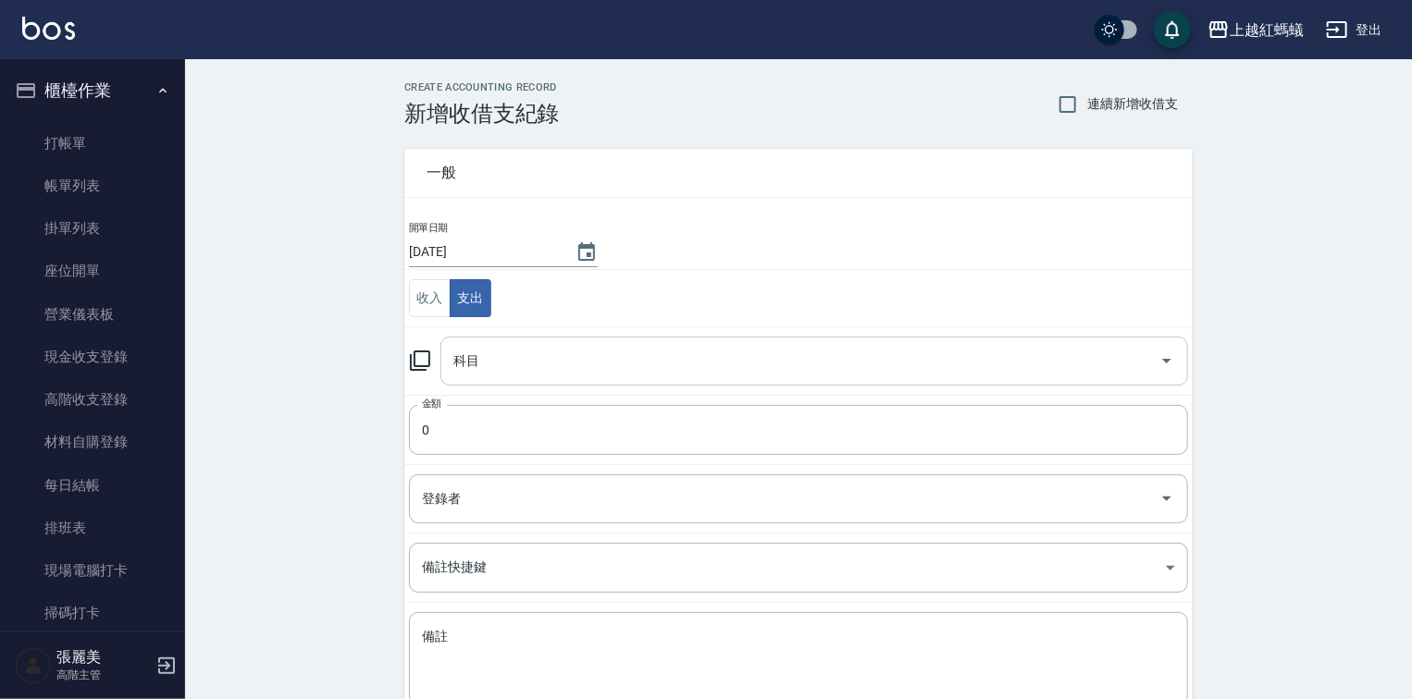
click at [514, 347] on input "科目" at bounding box center [800, 361] width 703 height 32
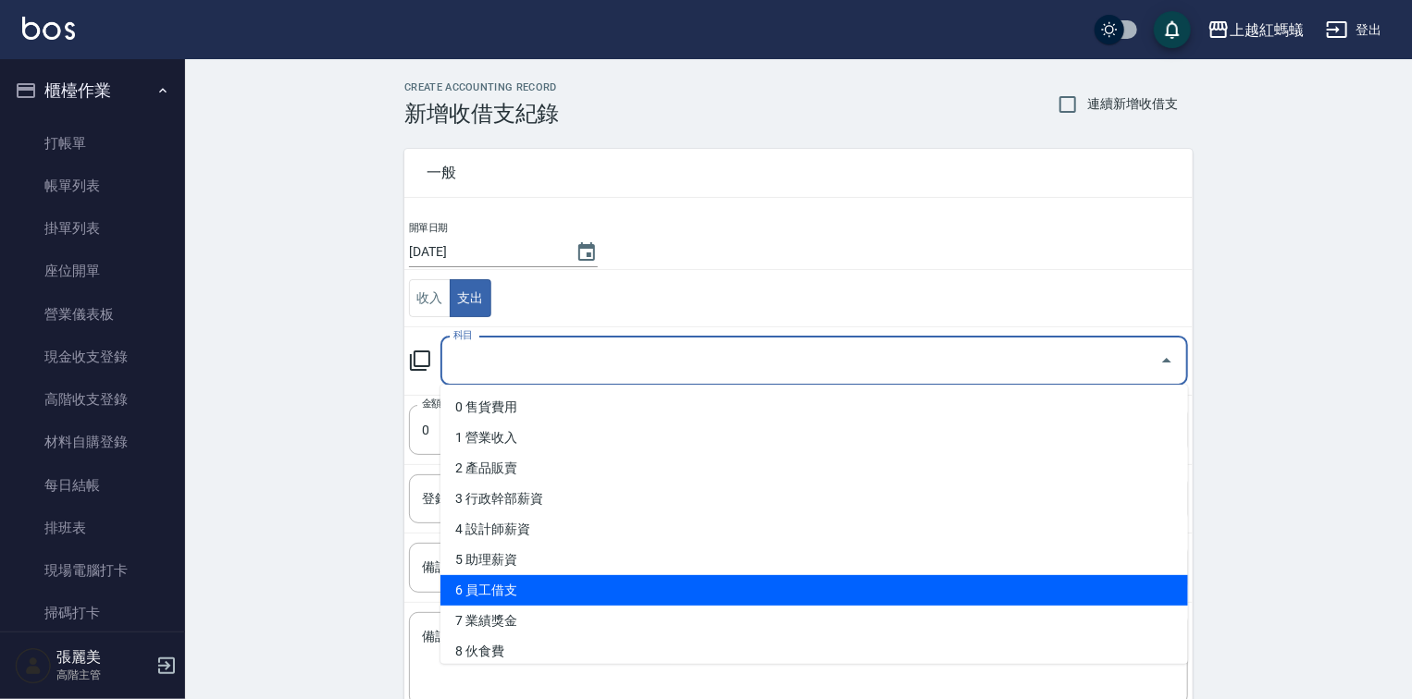
click at [528, 594] on li "6 員工借支" at bounding box center [813, 590] width 747 height 31
type input "6 員工借支"
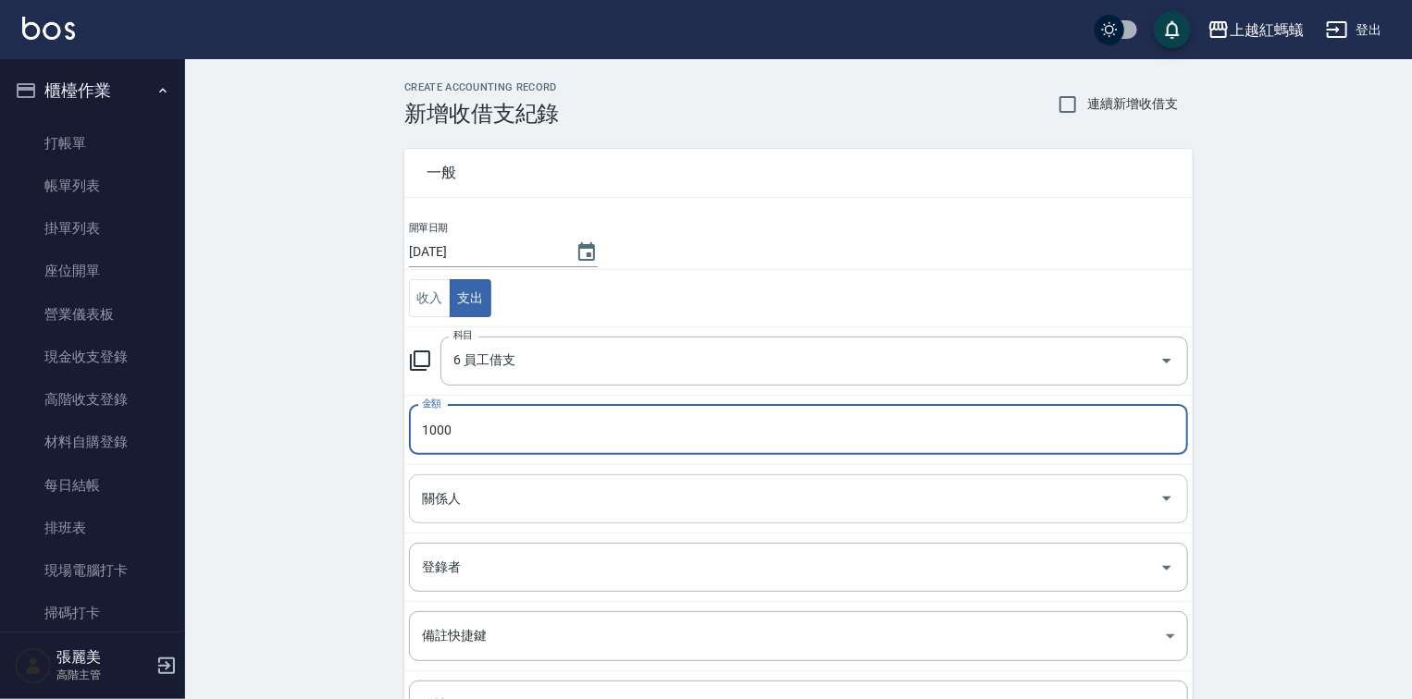
type input "1000"
click at [525, 504] on input "關係人" at bounding box center [784, 499] width 735 height 32
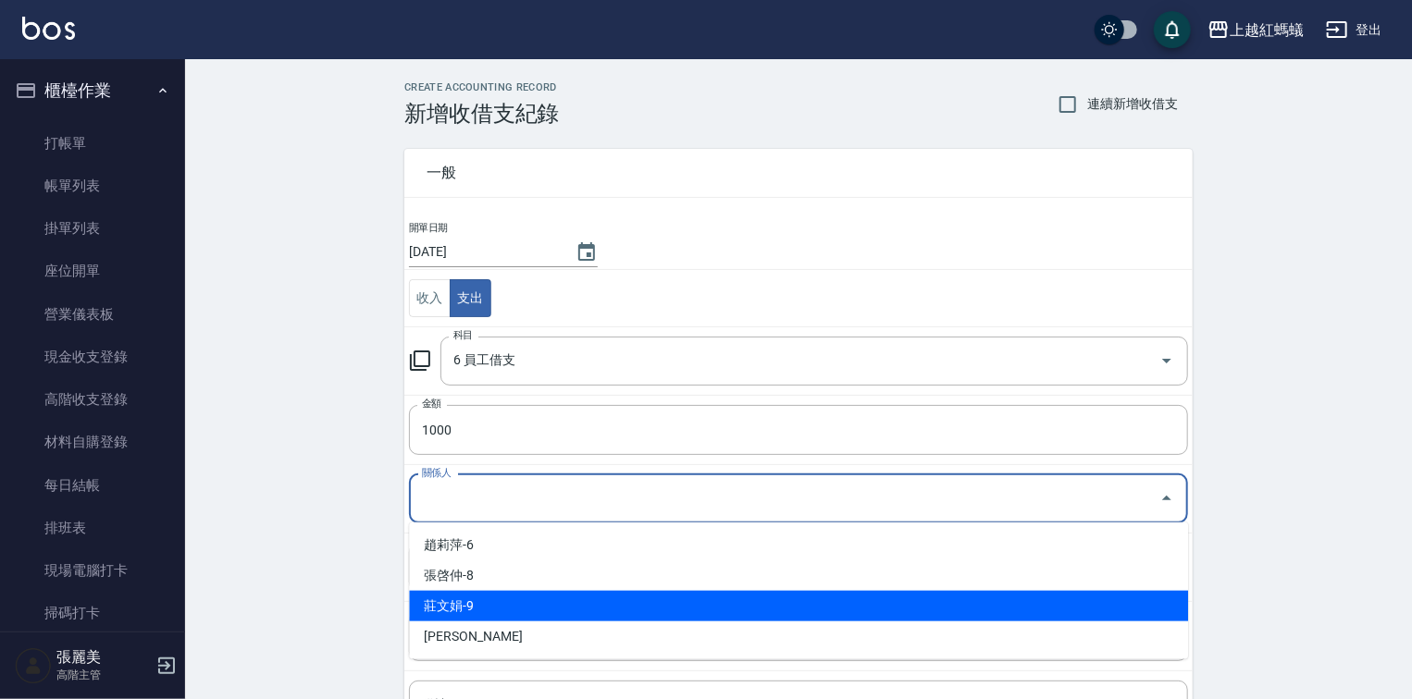
click at [473, 611] on li "莊文娟-9" at bounding box center [798, 606] width 779 height 31
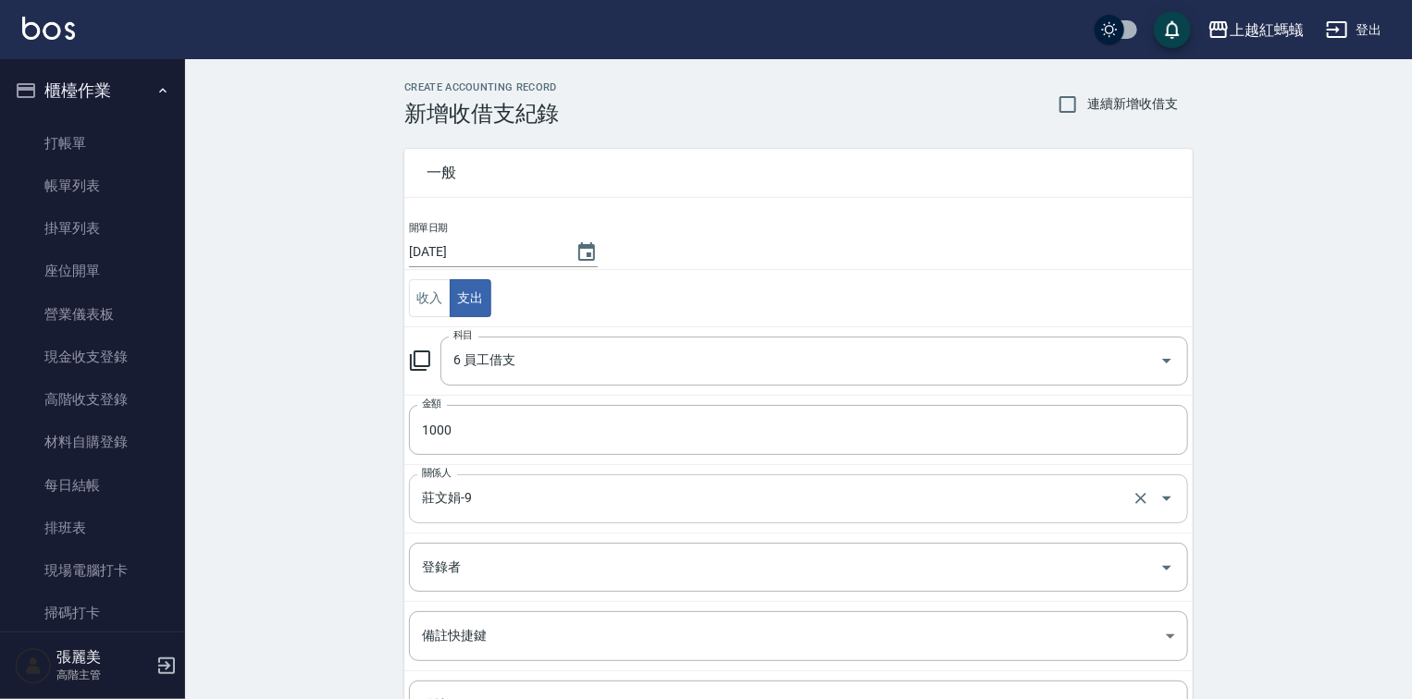
click at [474, 473] on td "關係人 莊文娟-9 關係人" at bounding box center [798, 498] width 788 height 68
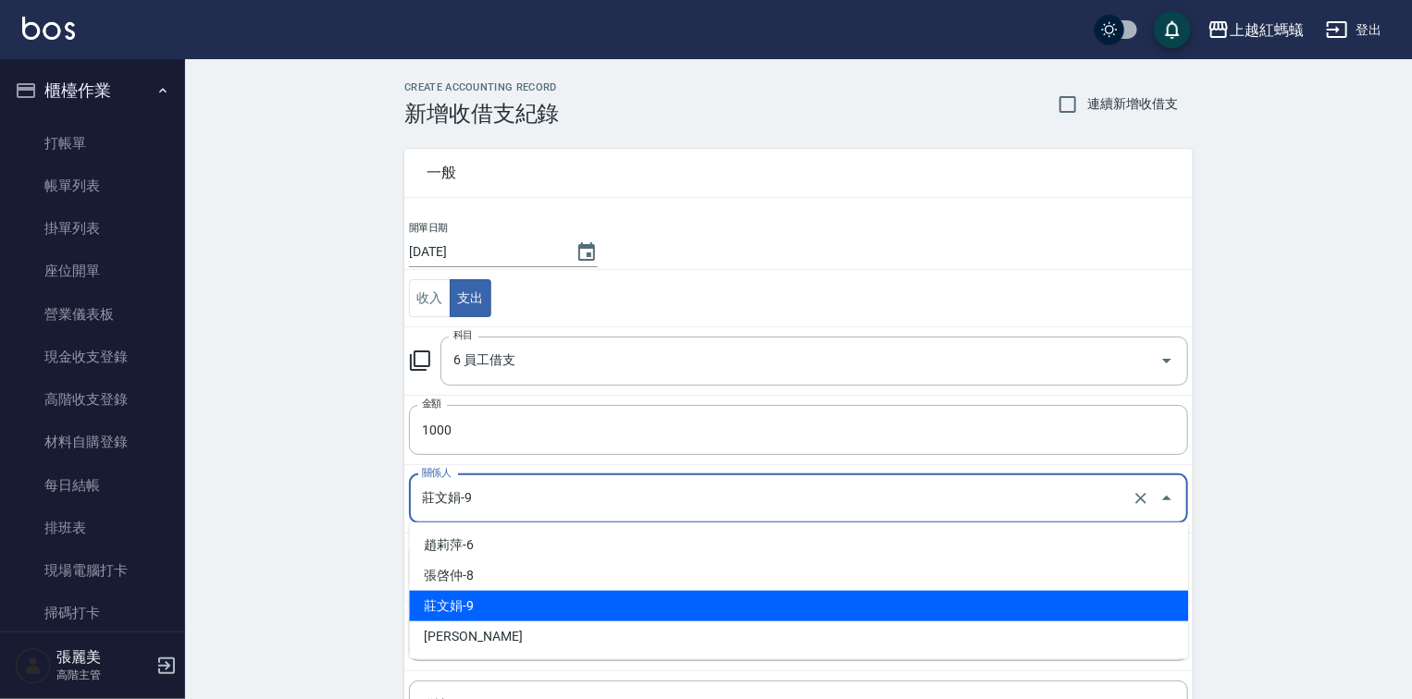
click at [480, 485] on input "莊文娟-9" at bounding box center [772, 499] width 710 height 32
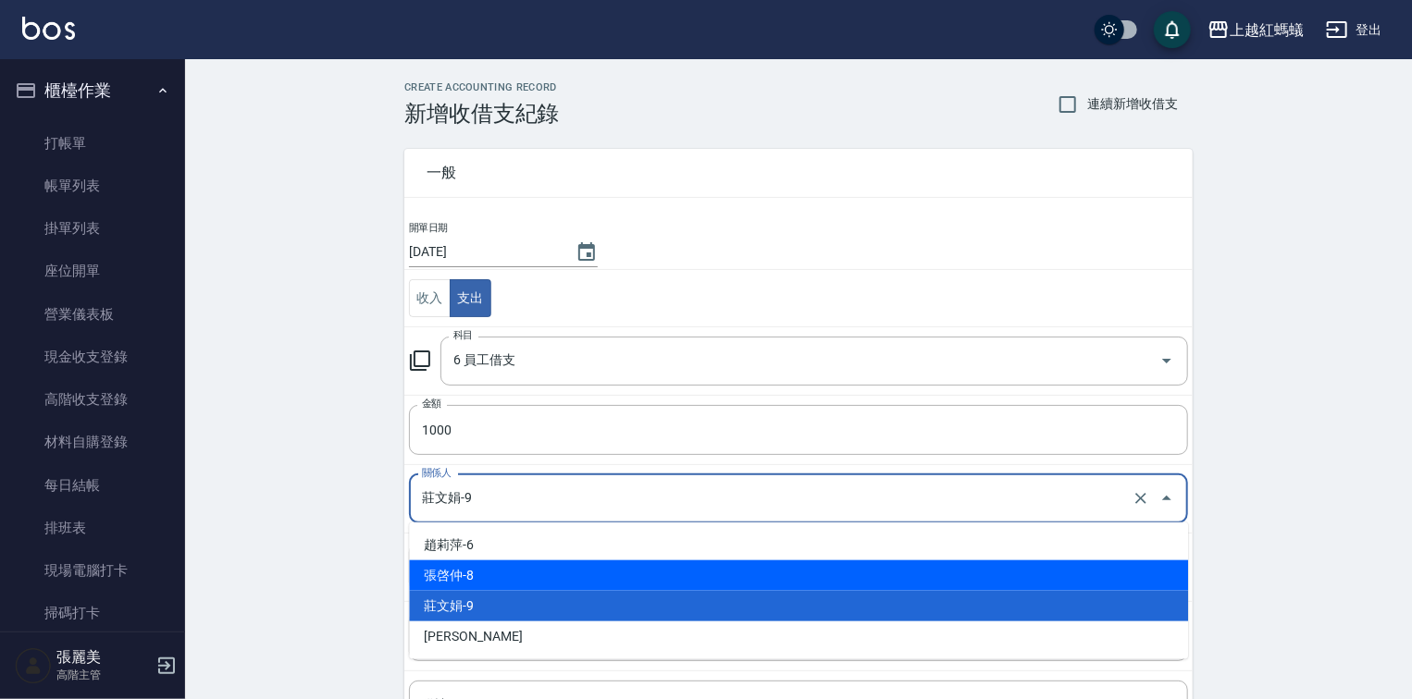
click at [493, 568] on li "張啓仲-8" at bounding box center [798, 576] width 779 height 31
type input "張啓仲-8"
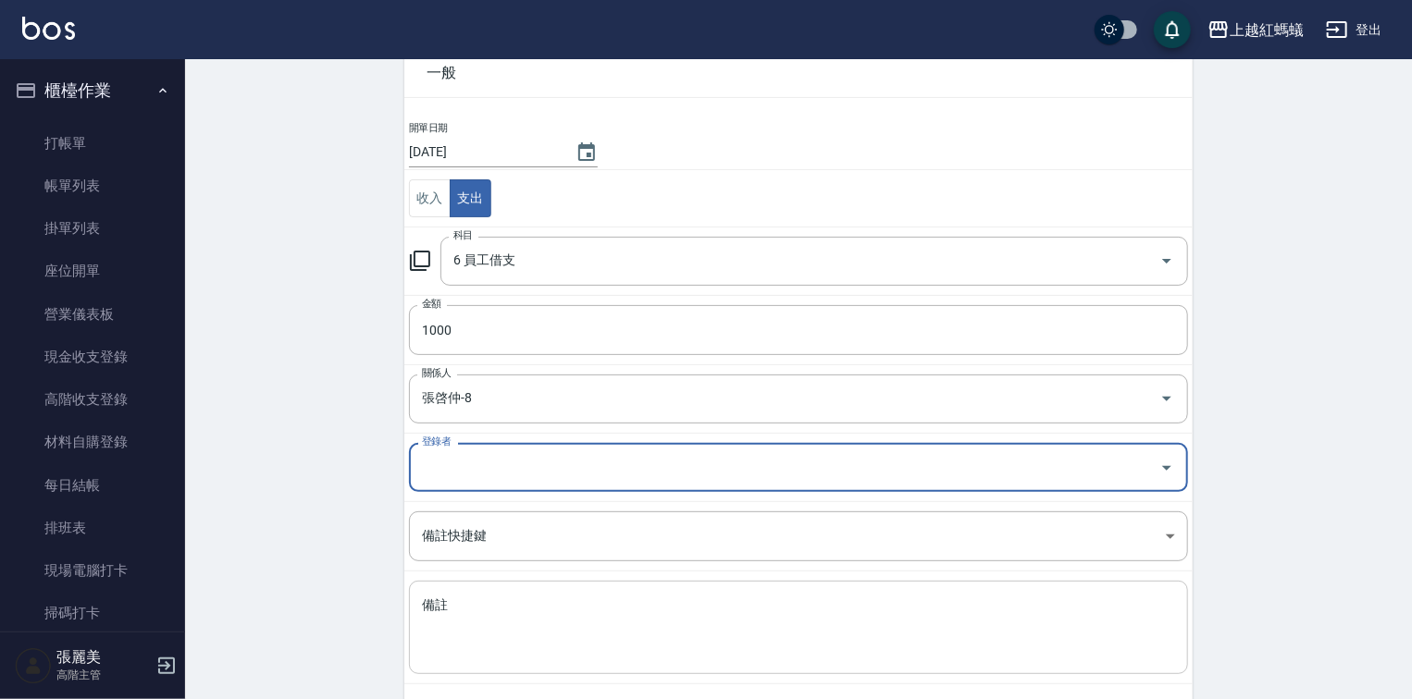
scroll to position [183, 0]
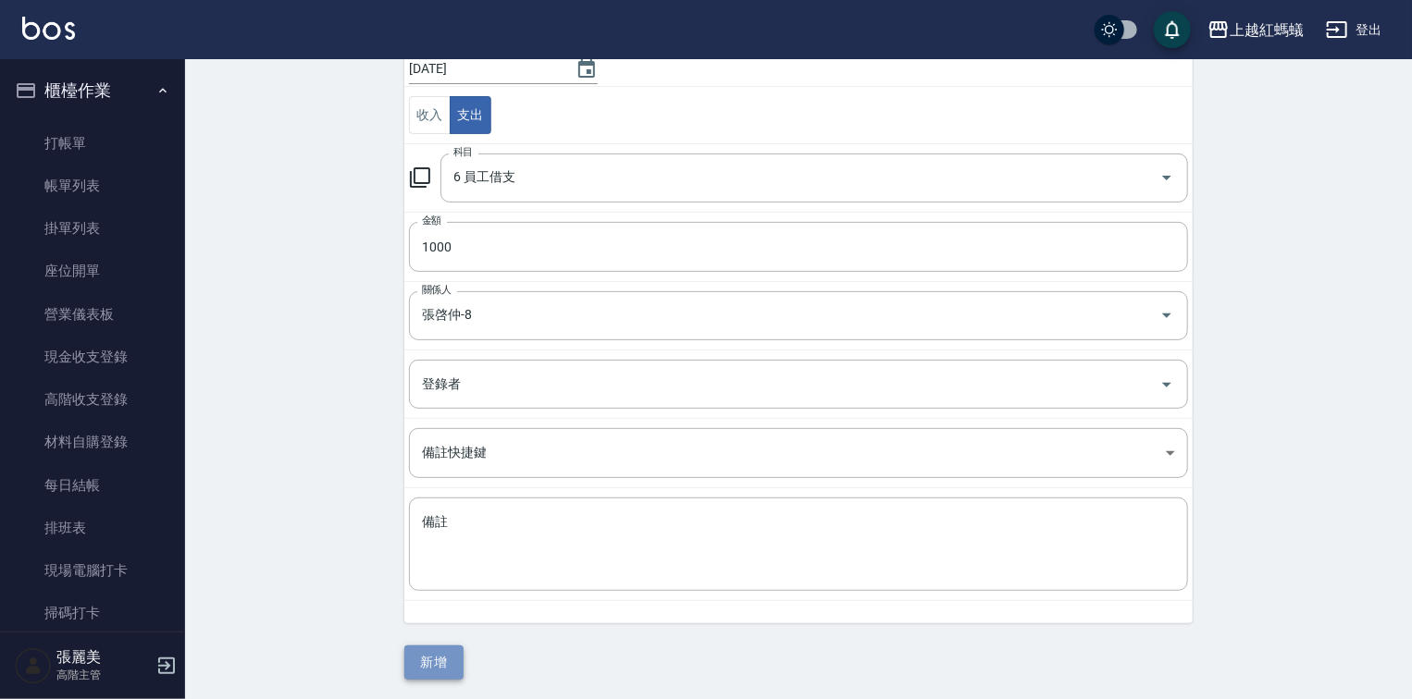
click at [438, 662] on button "新增" at bounding box center [433, 663] width 59 height 34
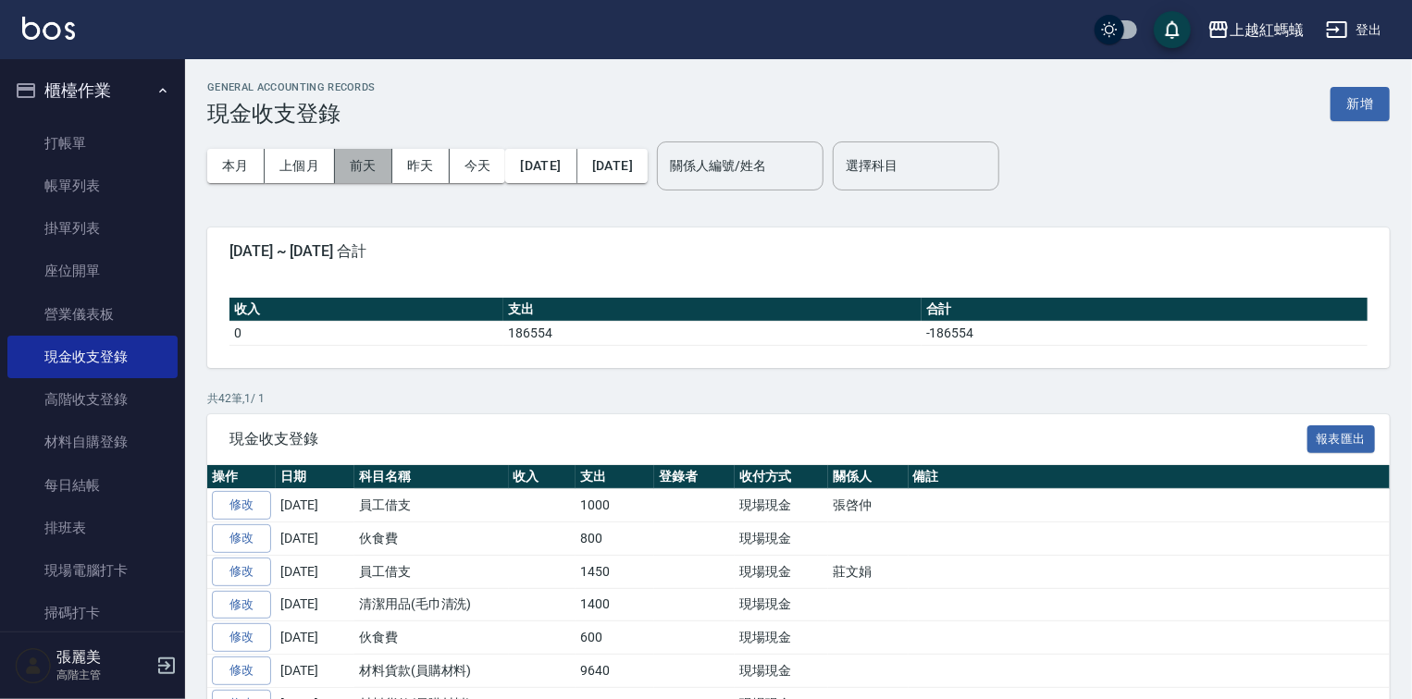
click at [352, 162] on button "前天" at bounding box center [363, 166] width 57 height 34
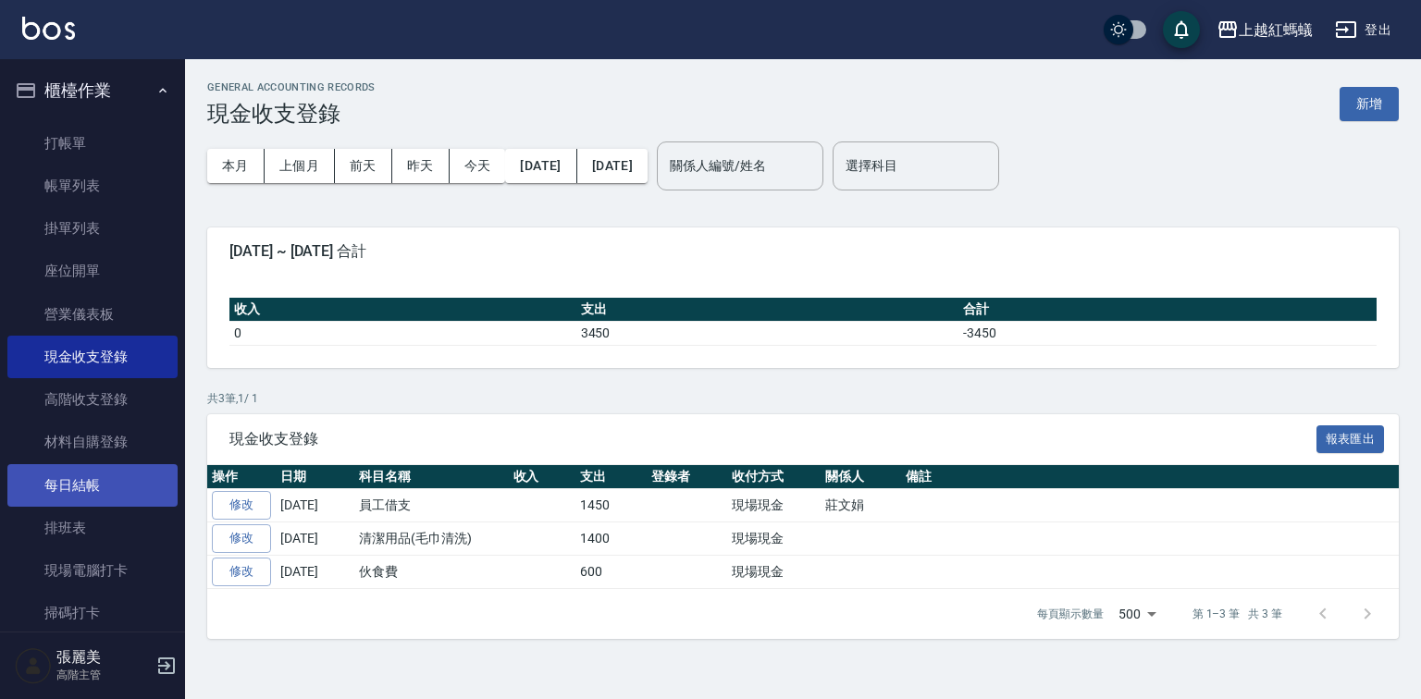
click at [118, 492] on link "每日結帳" at bounding box center [92, 485] width 170 height 43
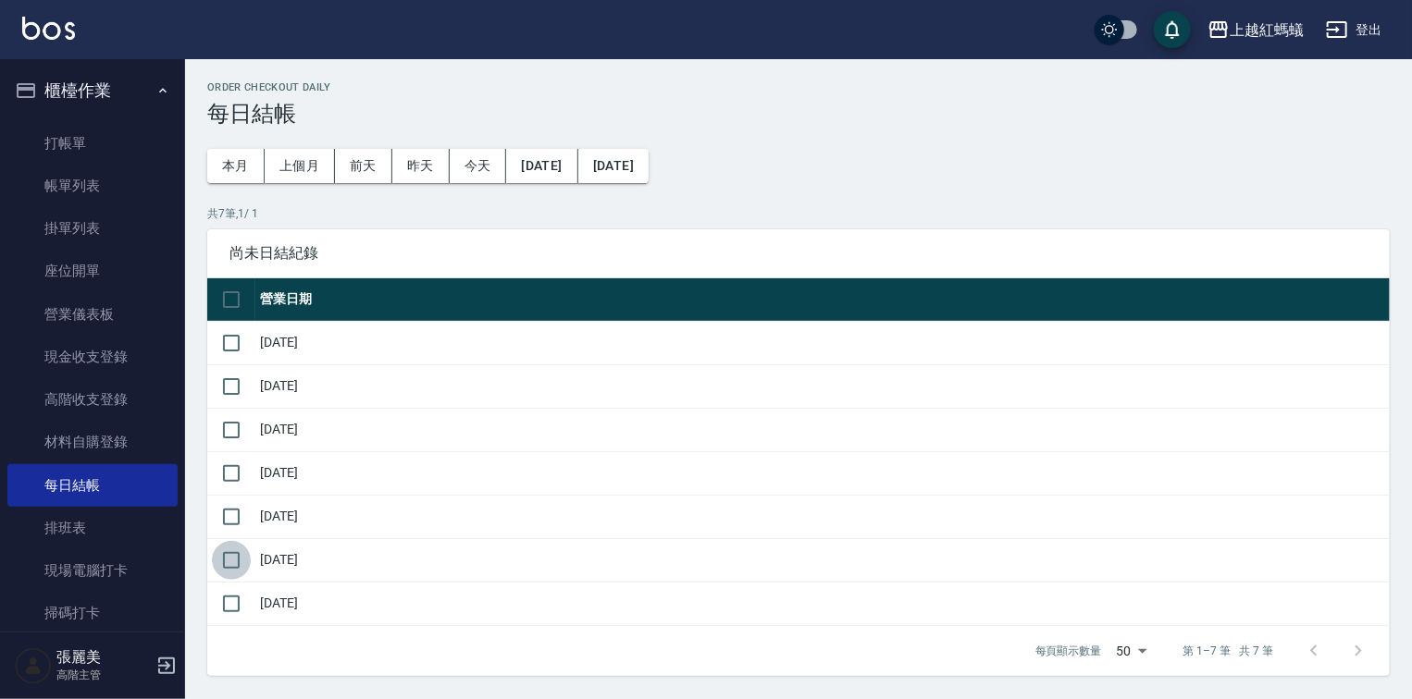
click at [226, 560] on input "checkbox" at bounding box center [231, 560] width 39 height 39
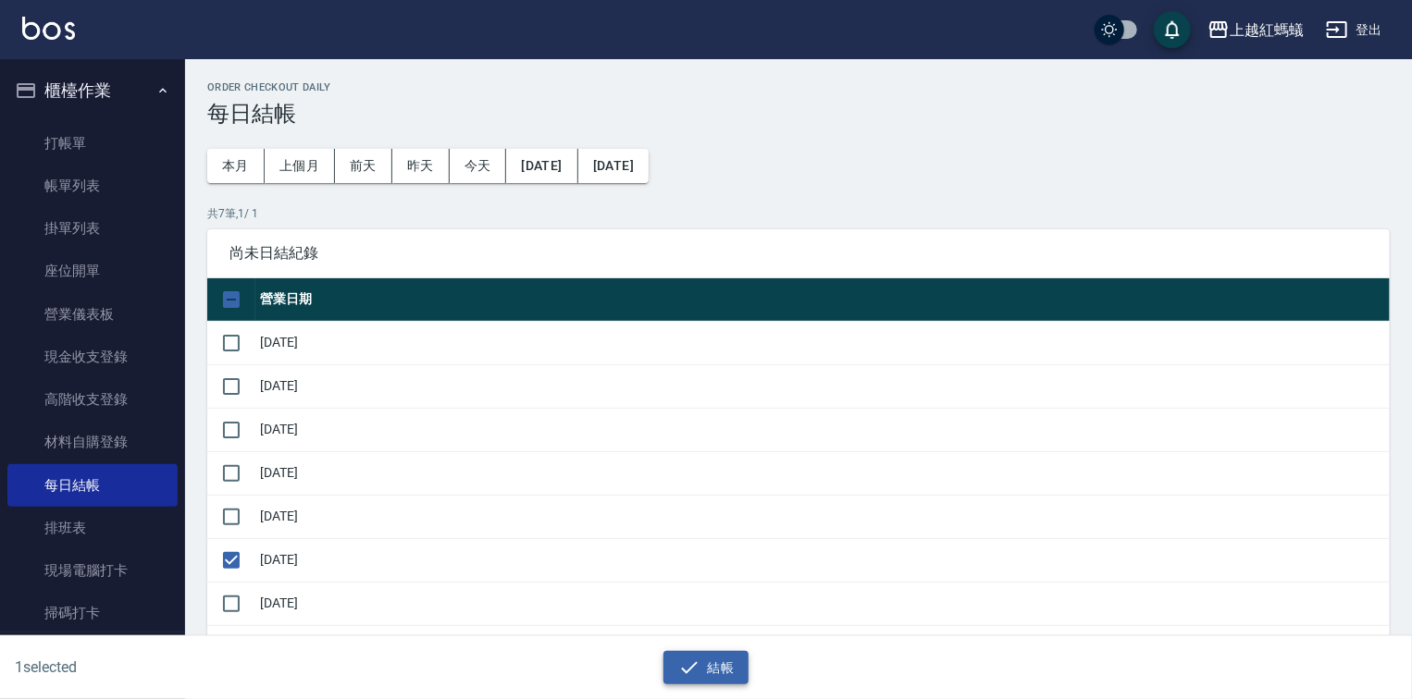
click at [684, 662] on icon "button" at bounding box center [689, 668] width 22 height 22
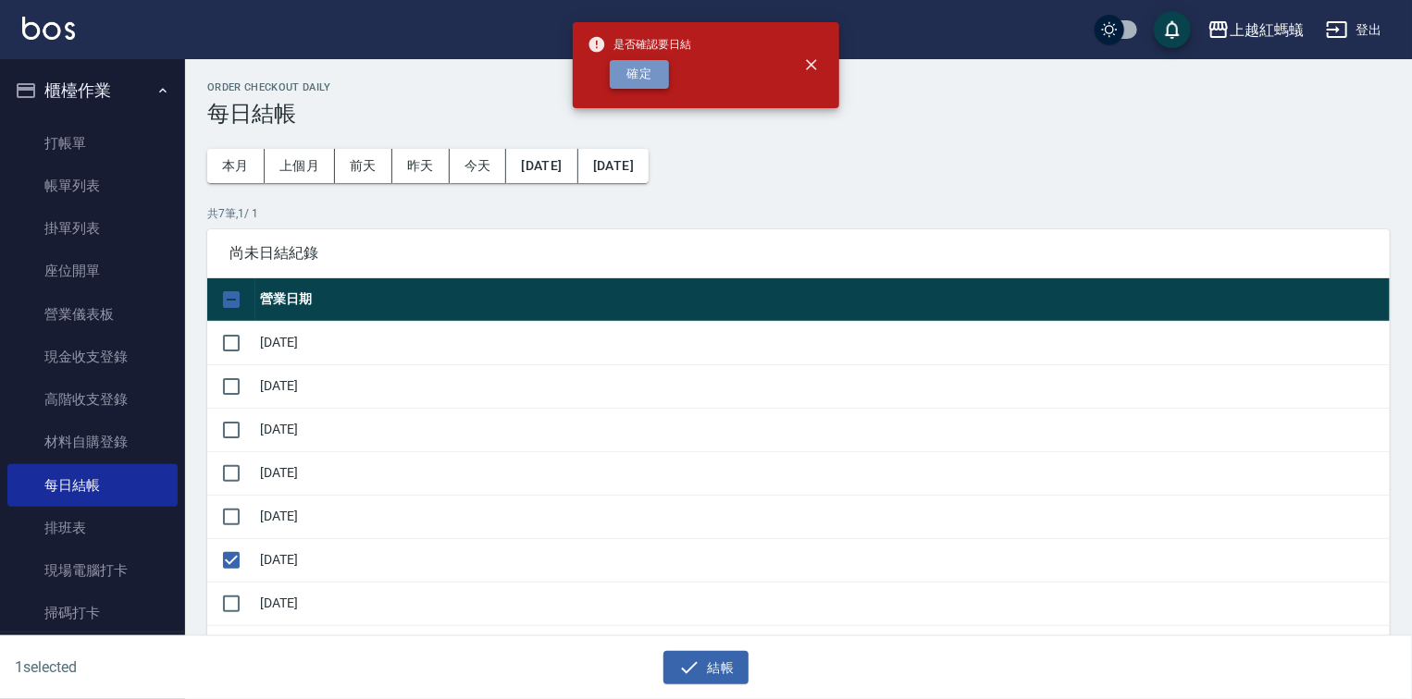
click at [629, 74] on button "確定" at bounding box center [639, 74] width 59 height 29
checkbox input "false"
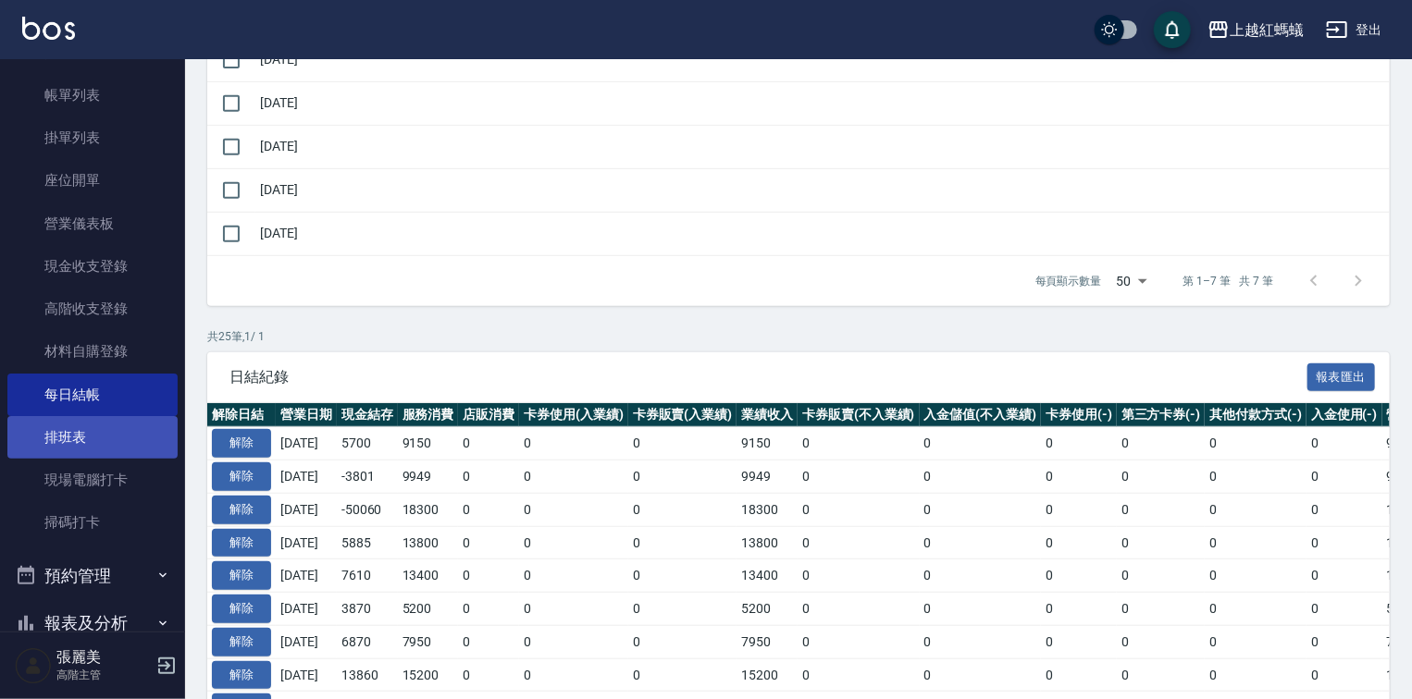
scroll to position [222, 0]
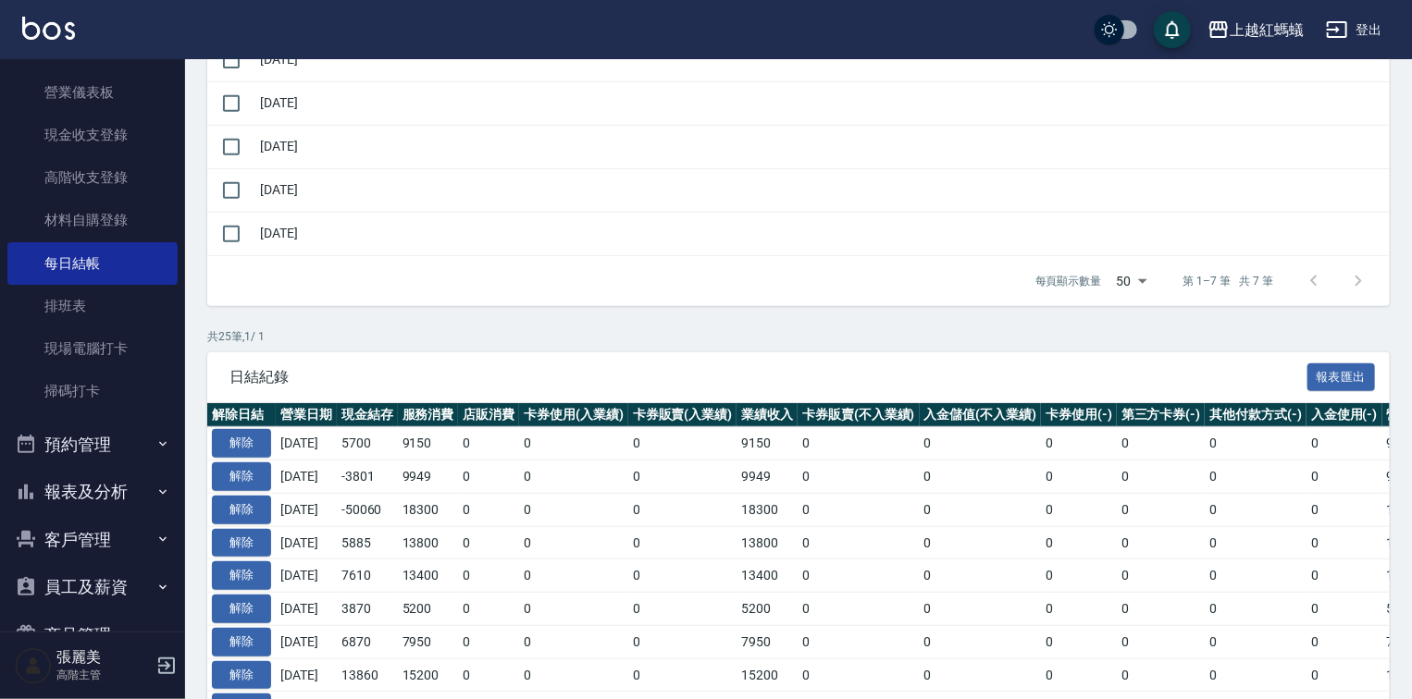
click at [101, 498] on button "報表及分析" at bounding box center [92, 492] width 170 height 48
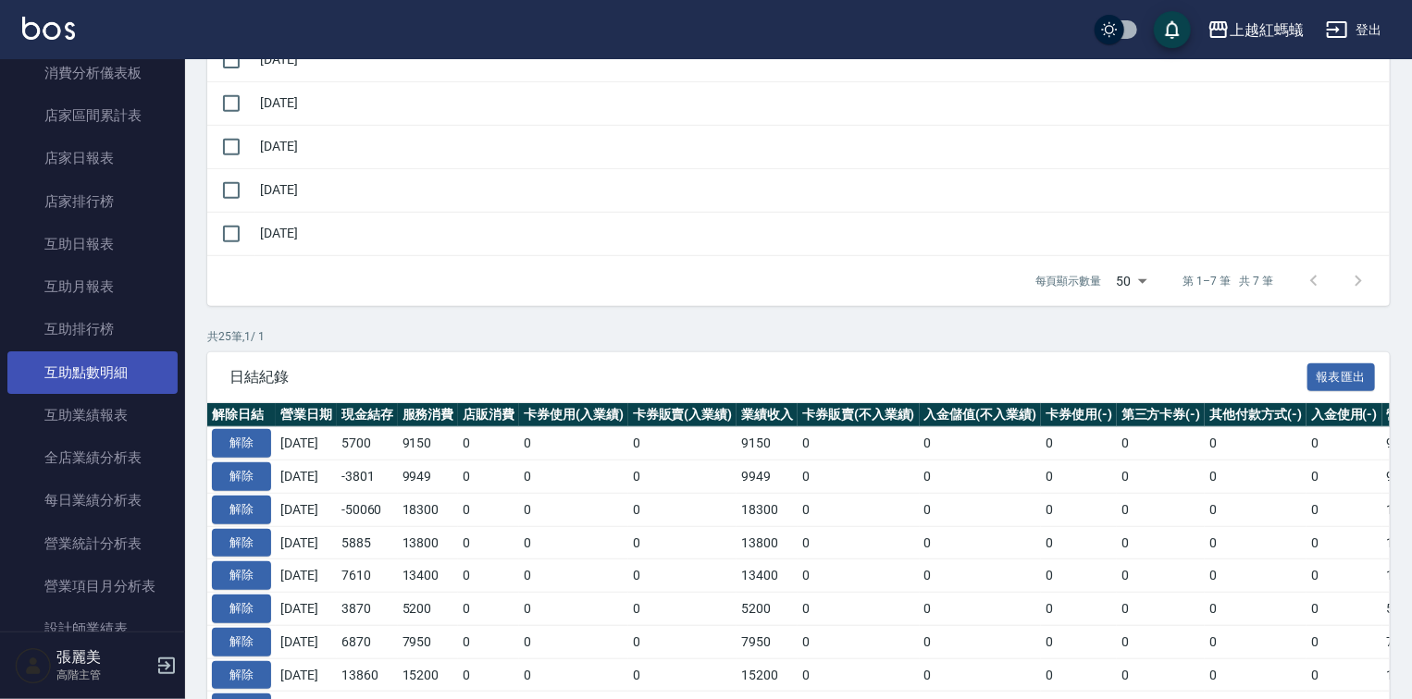
scroll to position [740, 0]
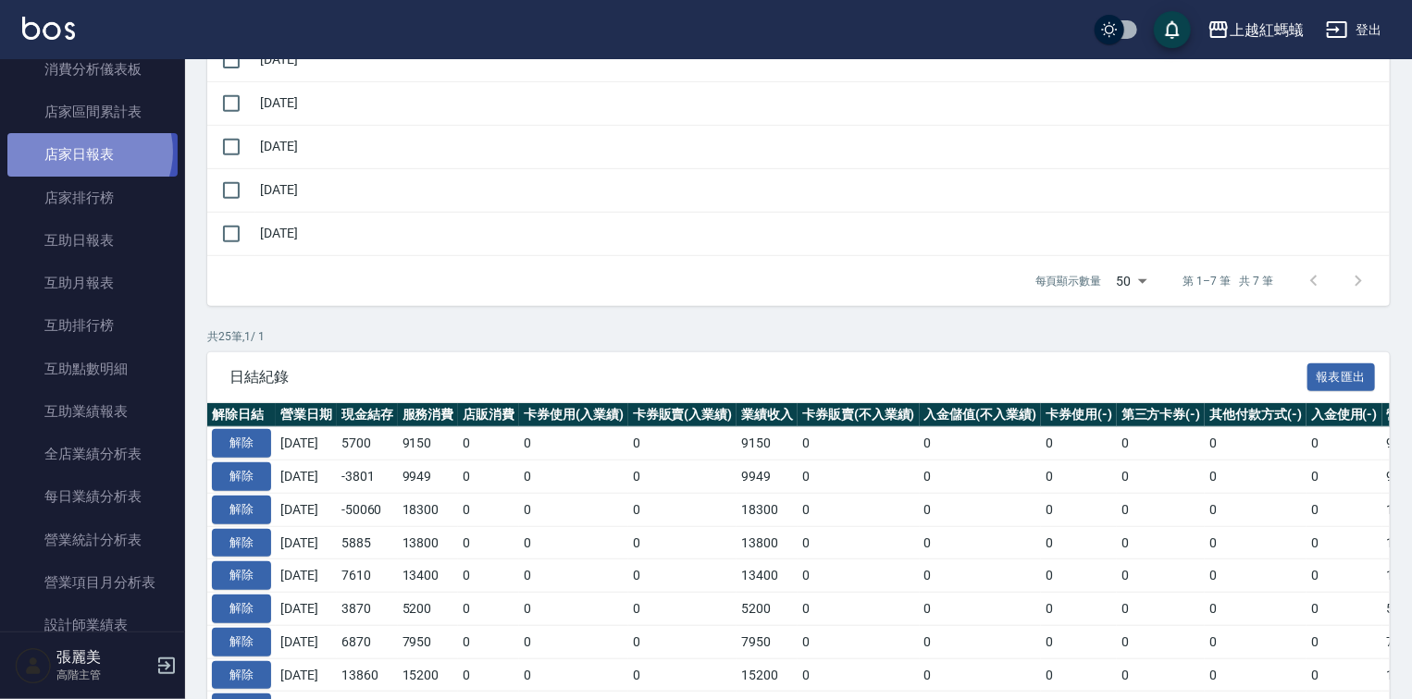
click at [87, 152] on link "店家日報表" at bounding box center [92, 154] width 170 height 43
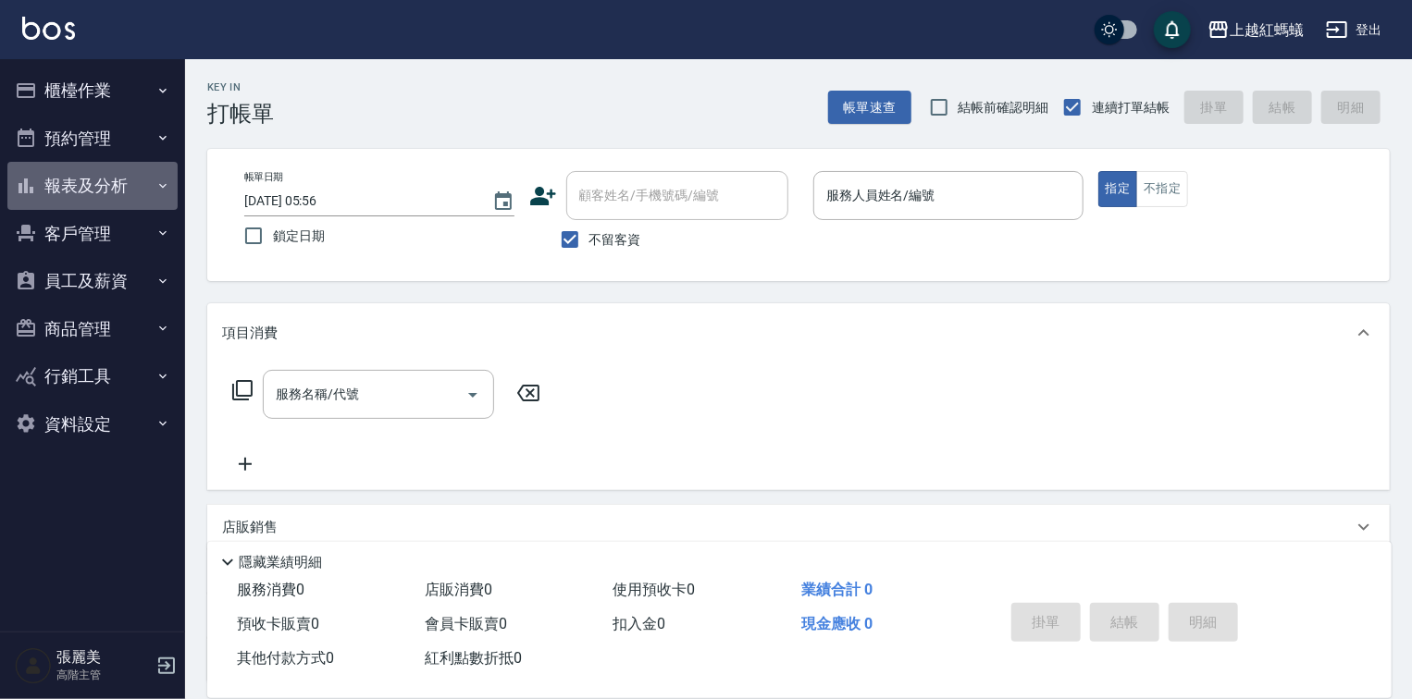
click at [66, 189] on button "報表及分析" at bounding box center [92, 186] width 170 height 48
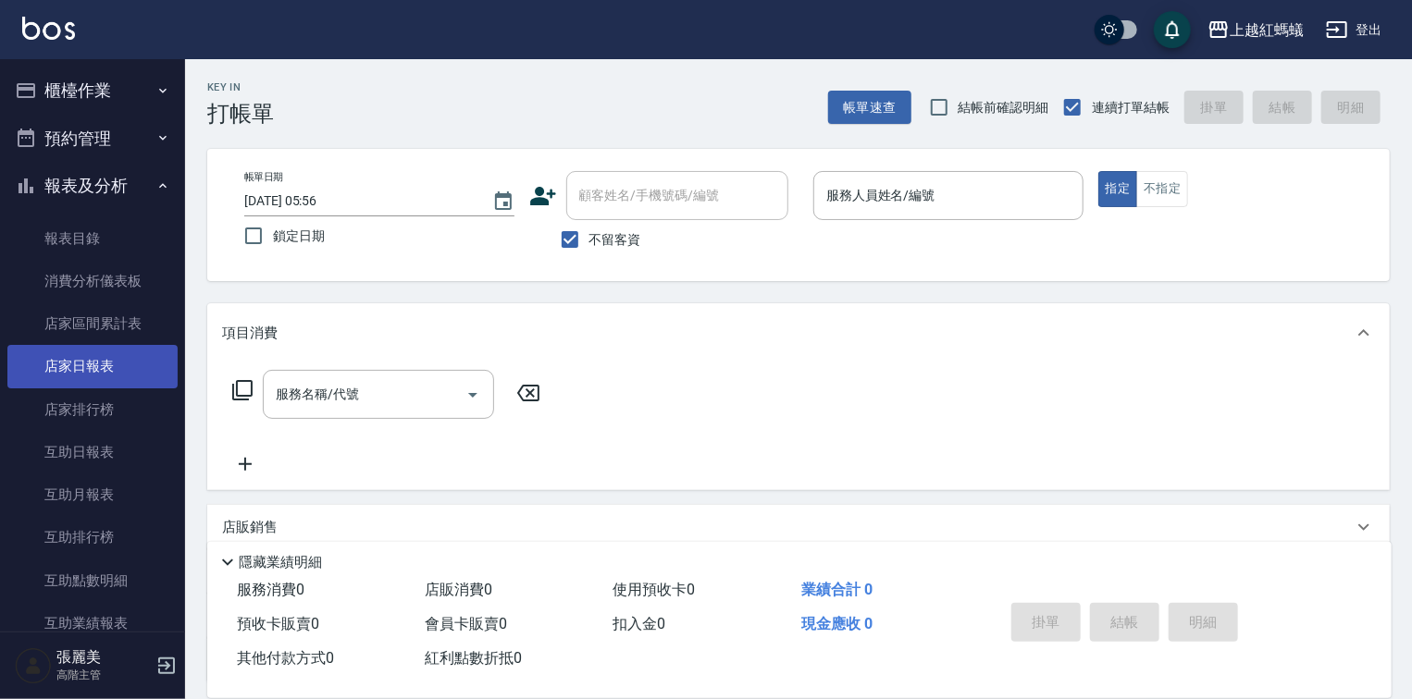
click at [100, 370] on link "店家日報表" at bounding box center [92, 366] width 170 height 43
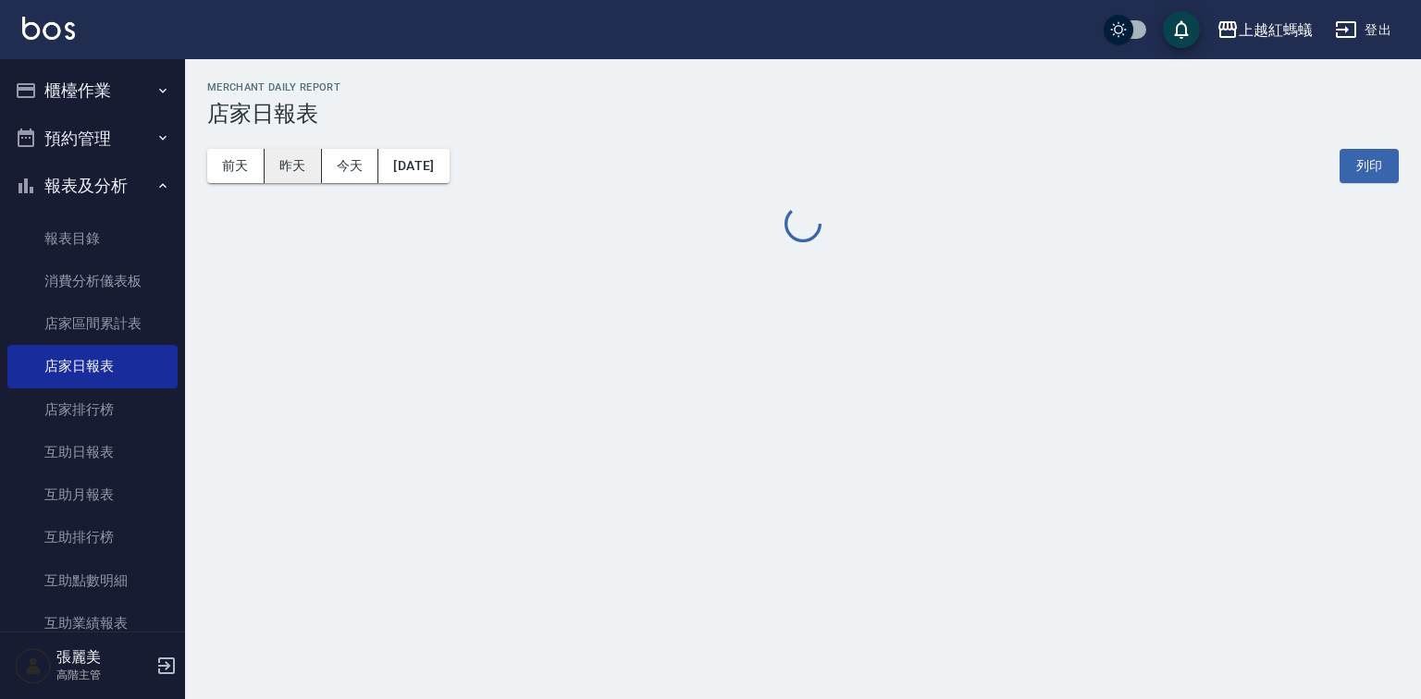
click at [300, 179] on button "昨天" at bounding box center [293, 166] width 57 height 34
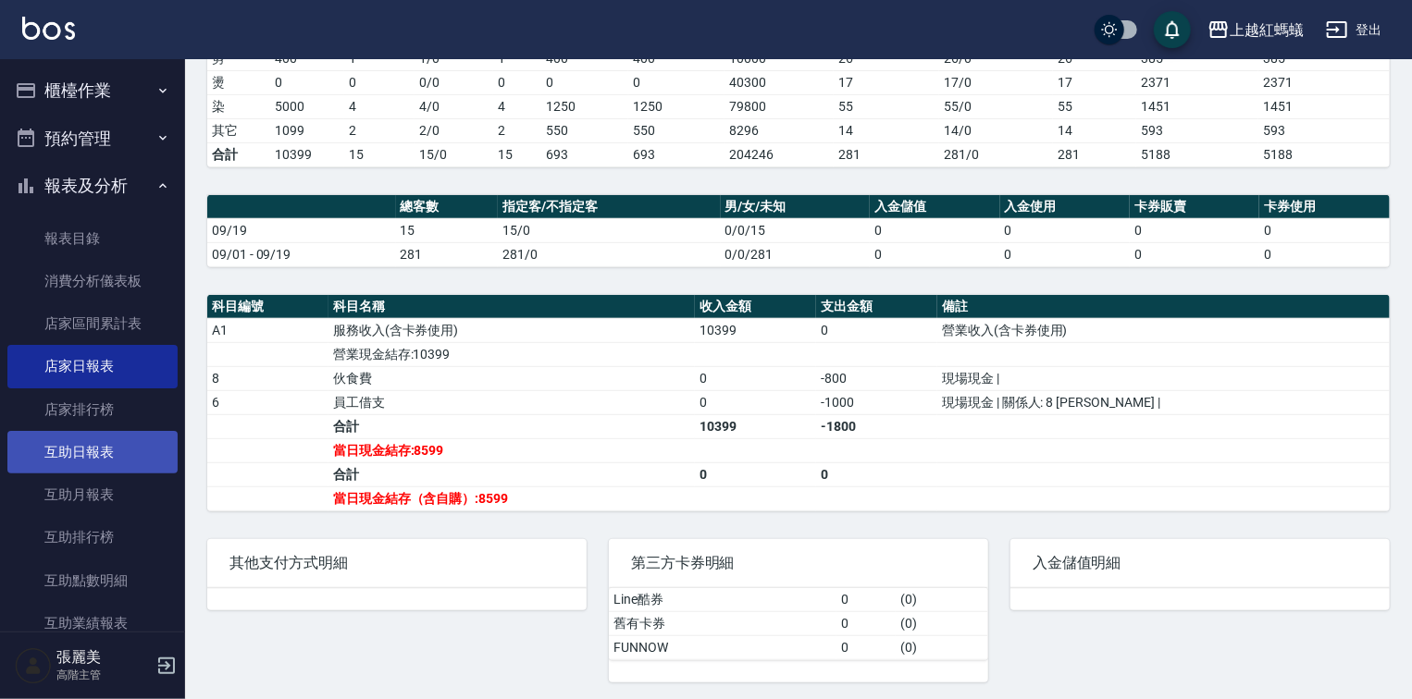
scroll to position [444, 0]
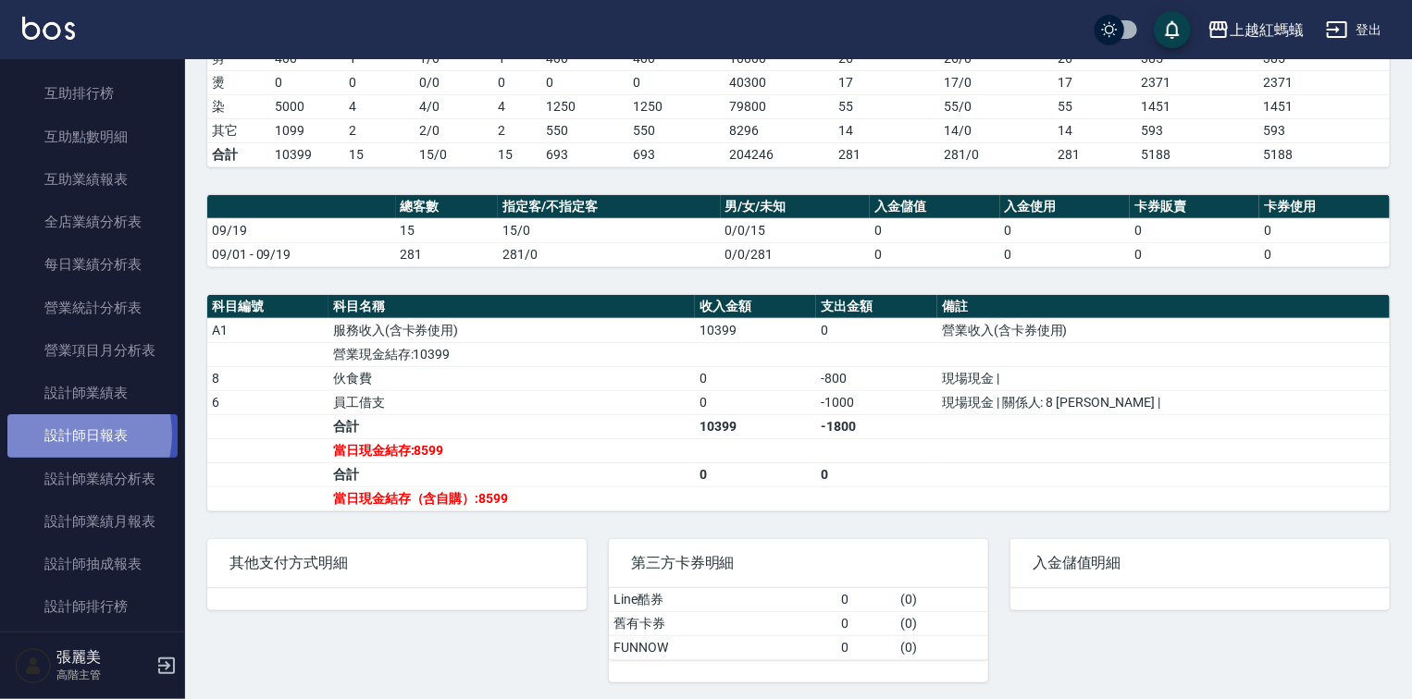
click at [67, 435] on link "設計師日報表" at bounding box center [92, 435] width 170 height 43
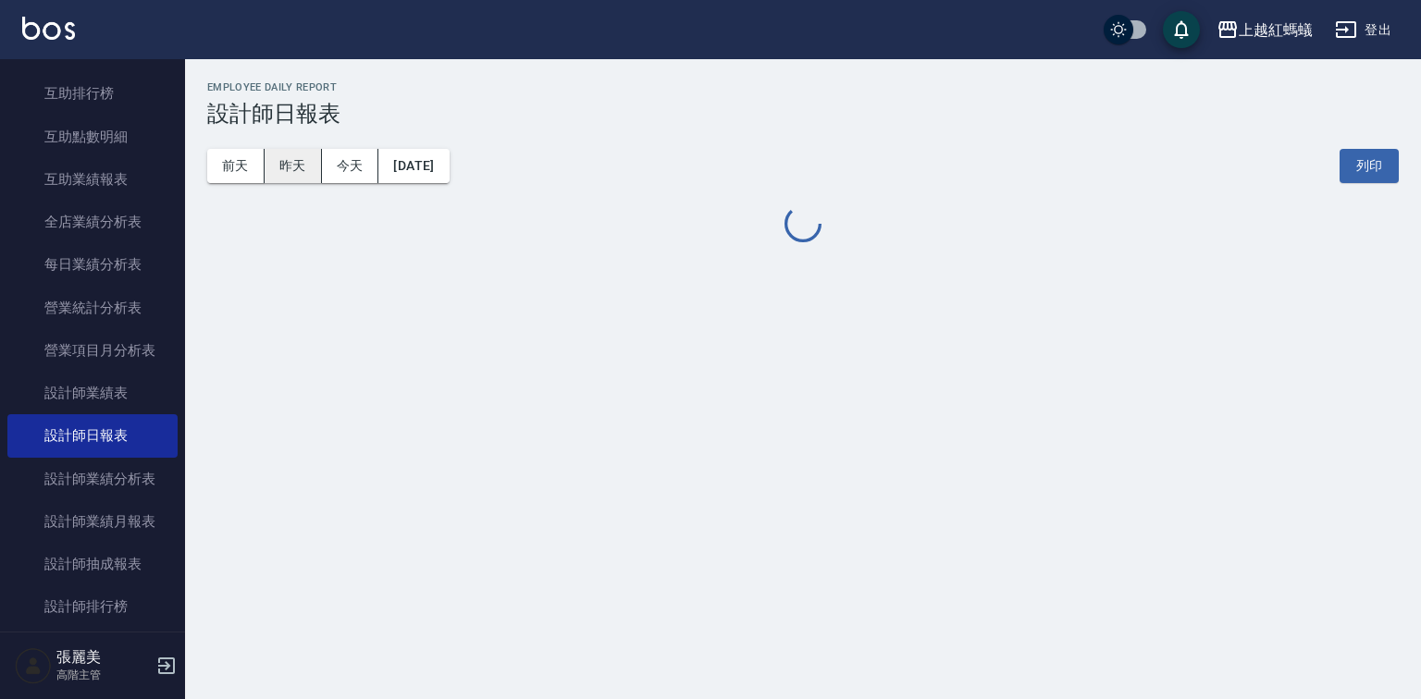
click at [300, 174] on button "昨天" at bounding box center [293, 166] width 57 height 34
click at [296, 166] on button "昨天" at bounding box center [293, 166] width 57 height 34
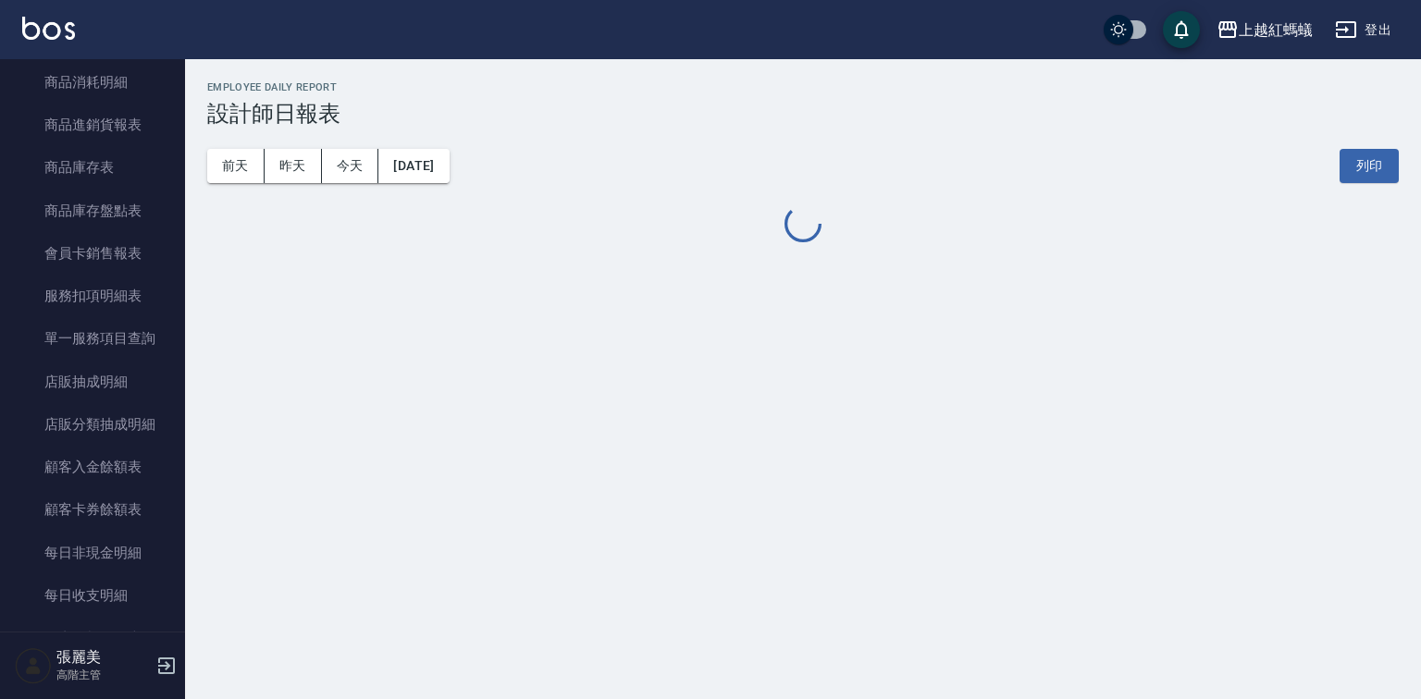
scroll to position [1332, 0]
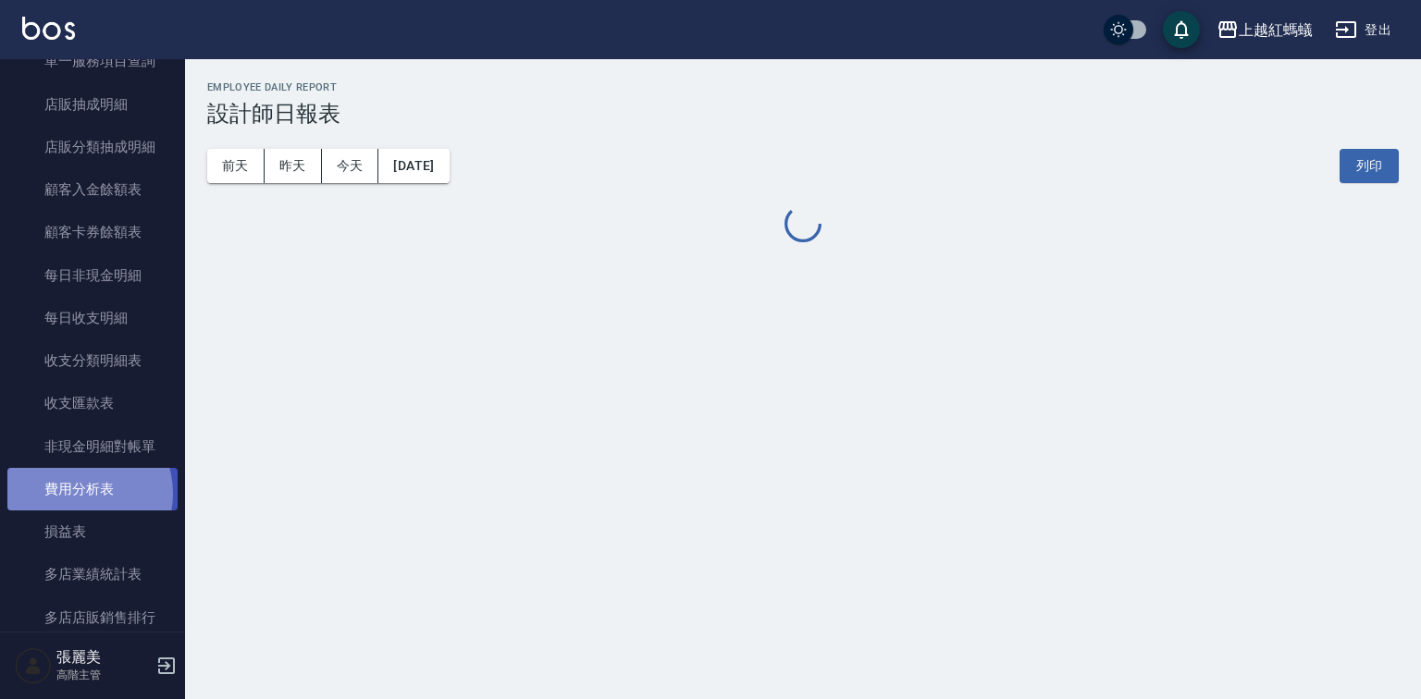
click at [81, 494] on link "費用分析表" at bounding box center [92, 489] width 170 height 43
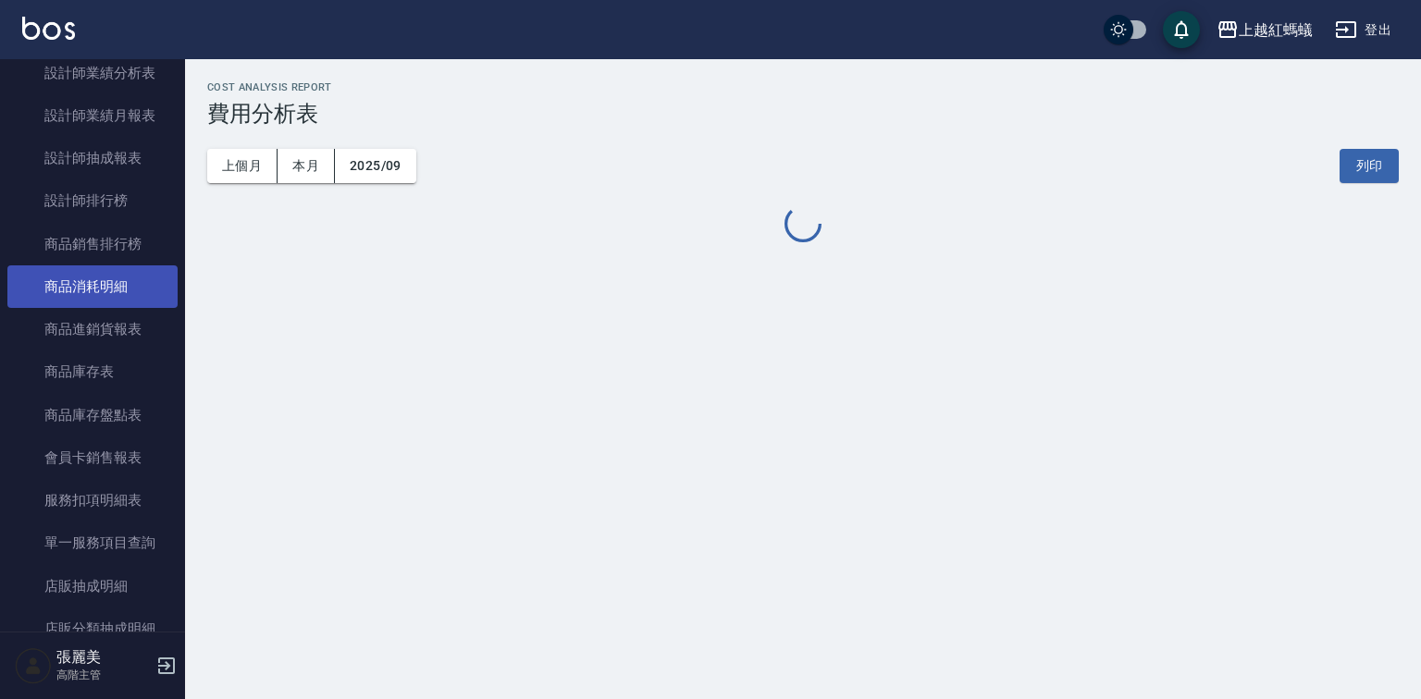
scroll to position [814, 0]
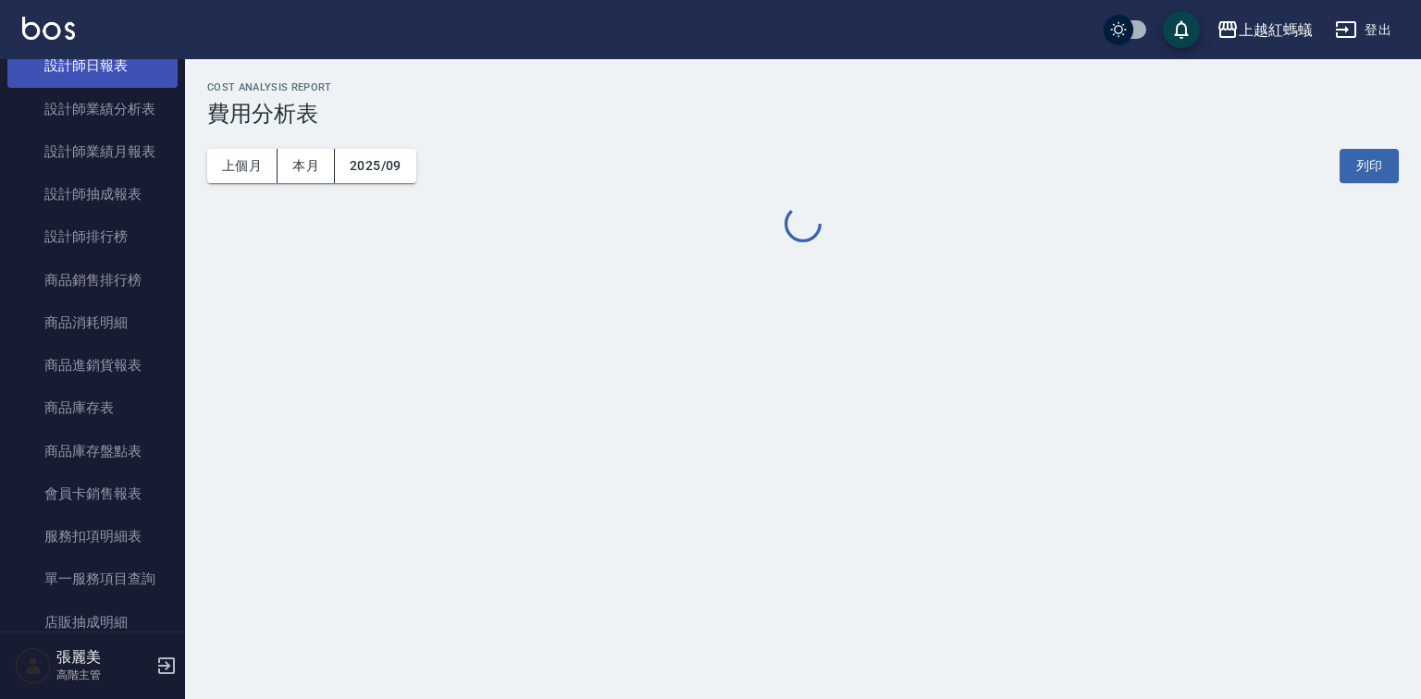
click at [110, 70] on link "設計師日報表" at bounding box center [92, 65] width 170 height 43
click at [284, 170] on button "昨天" at bounding box center [293, 166] width 57 height 34
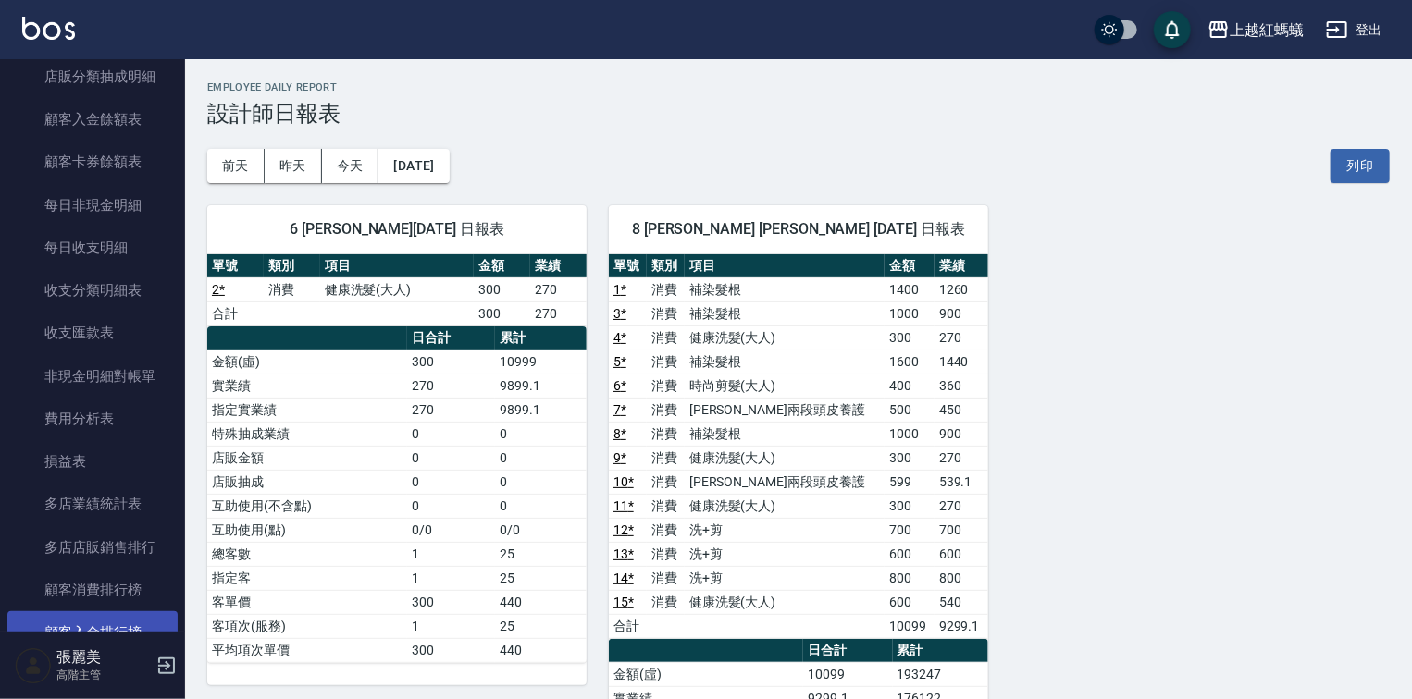
scroll to position [1628, 0]
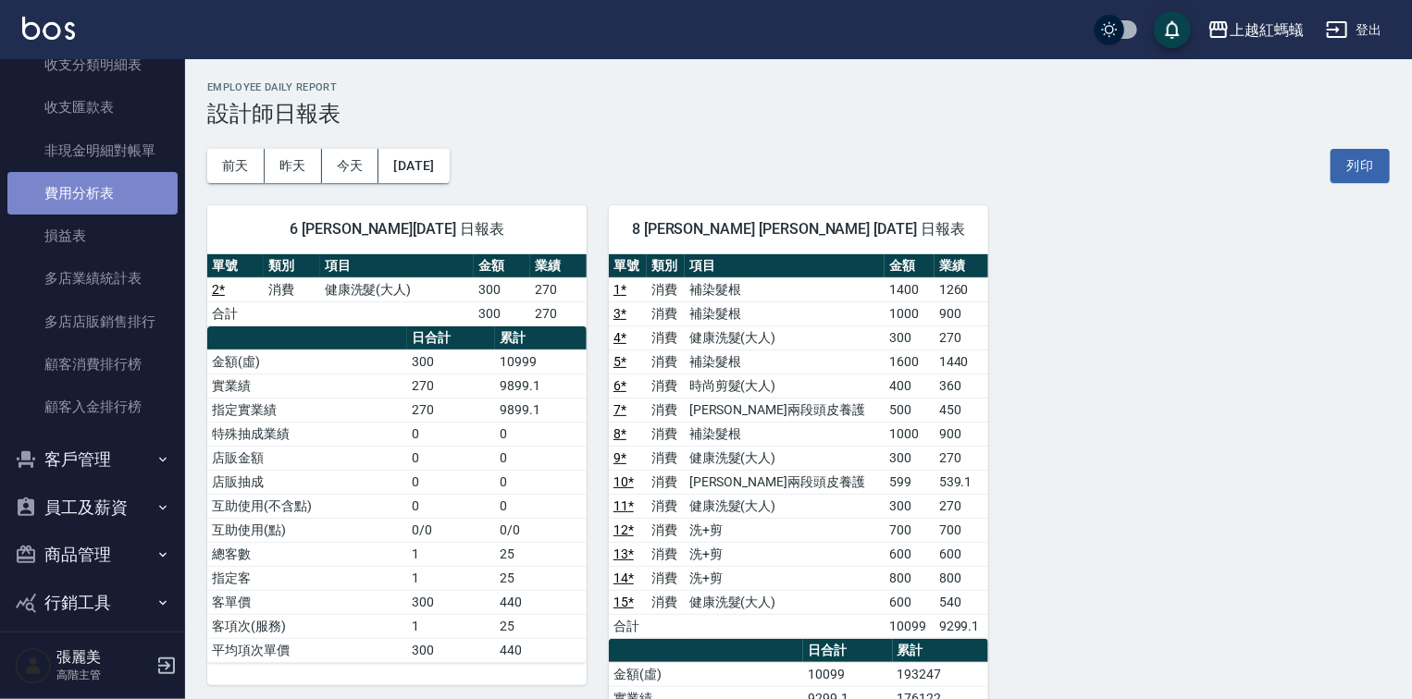
click at [110, 195] on link "費用分析表" at bounding box center [92, 193] width 170 height 43
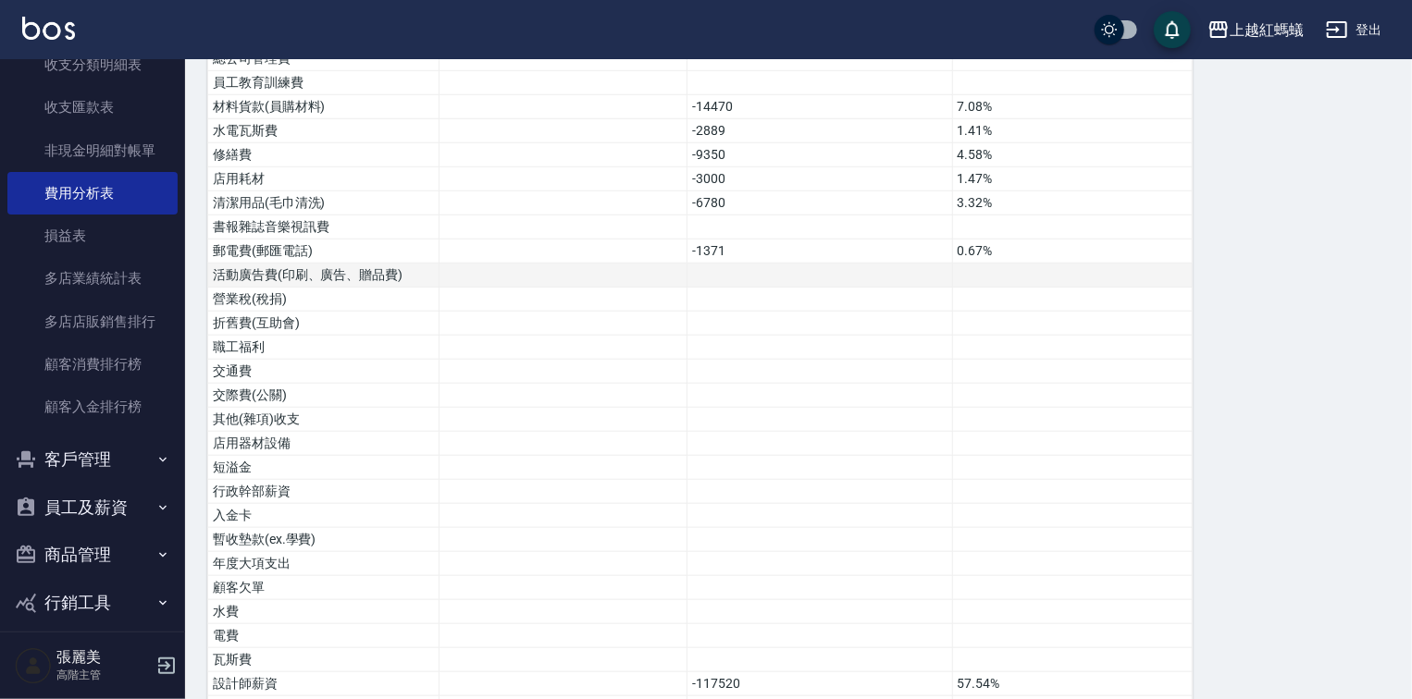
scroll to position [897, 0]
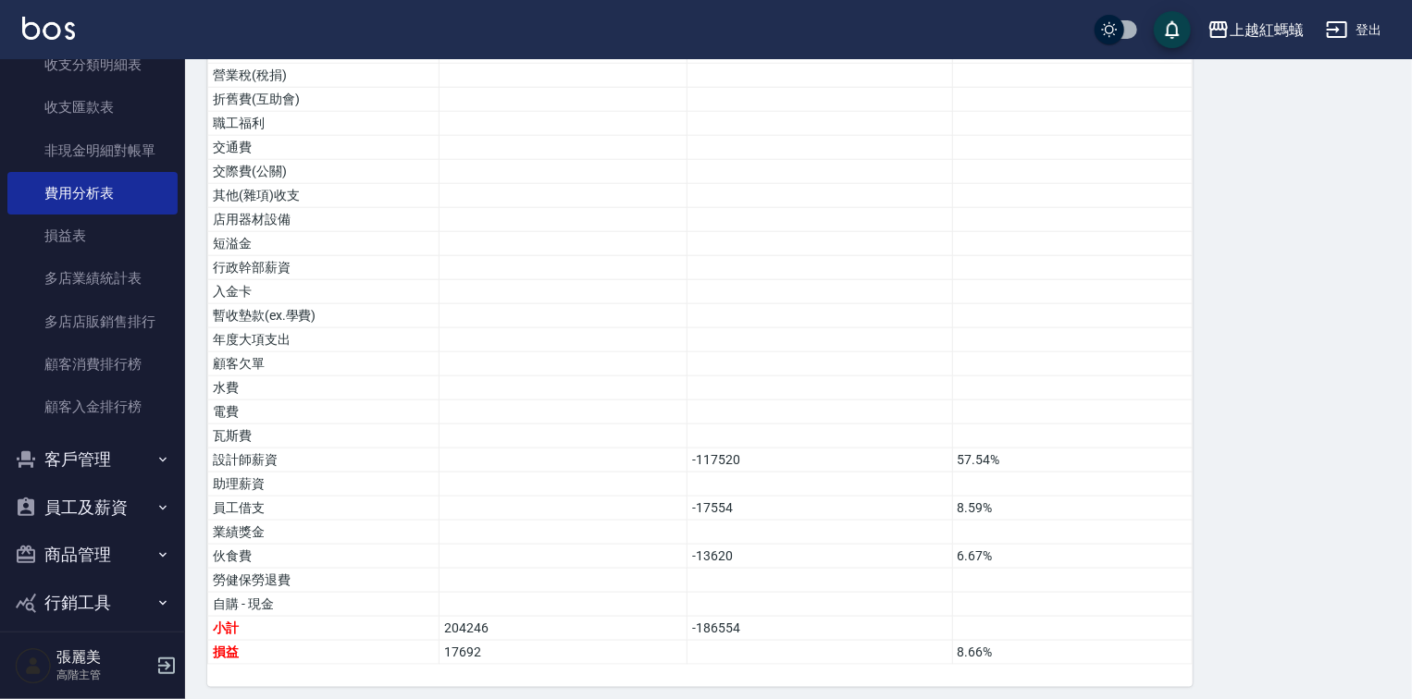
click at [87, 463] on button "客戶管理" at bounding box center [92, 460] width 170 height 48
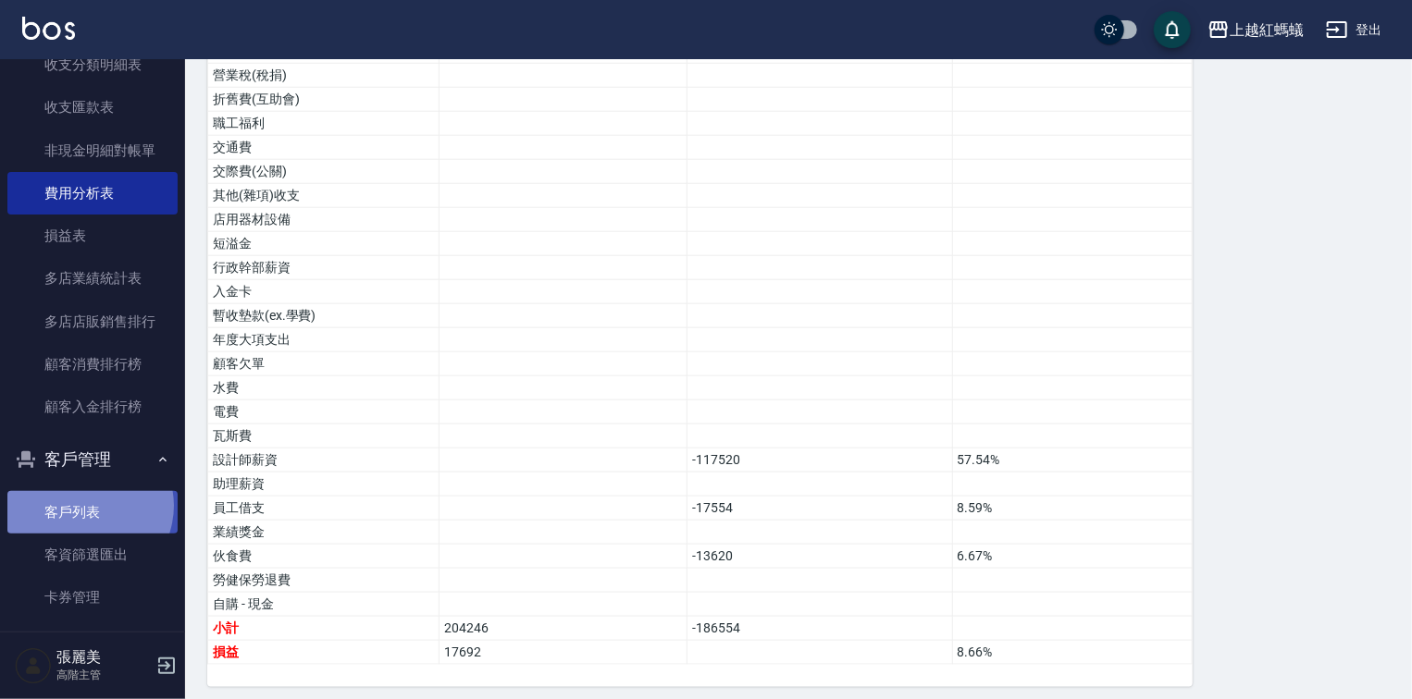
click at [85, 506] on link "客戶列表" at bounding box center [92, 512] width 170 height 43
